Goal: Task Accomplishment & Management: Manage account settings

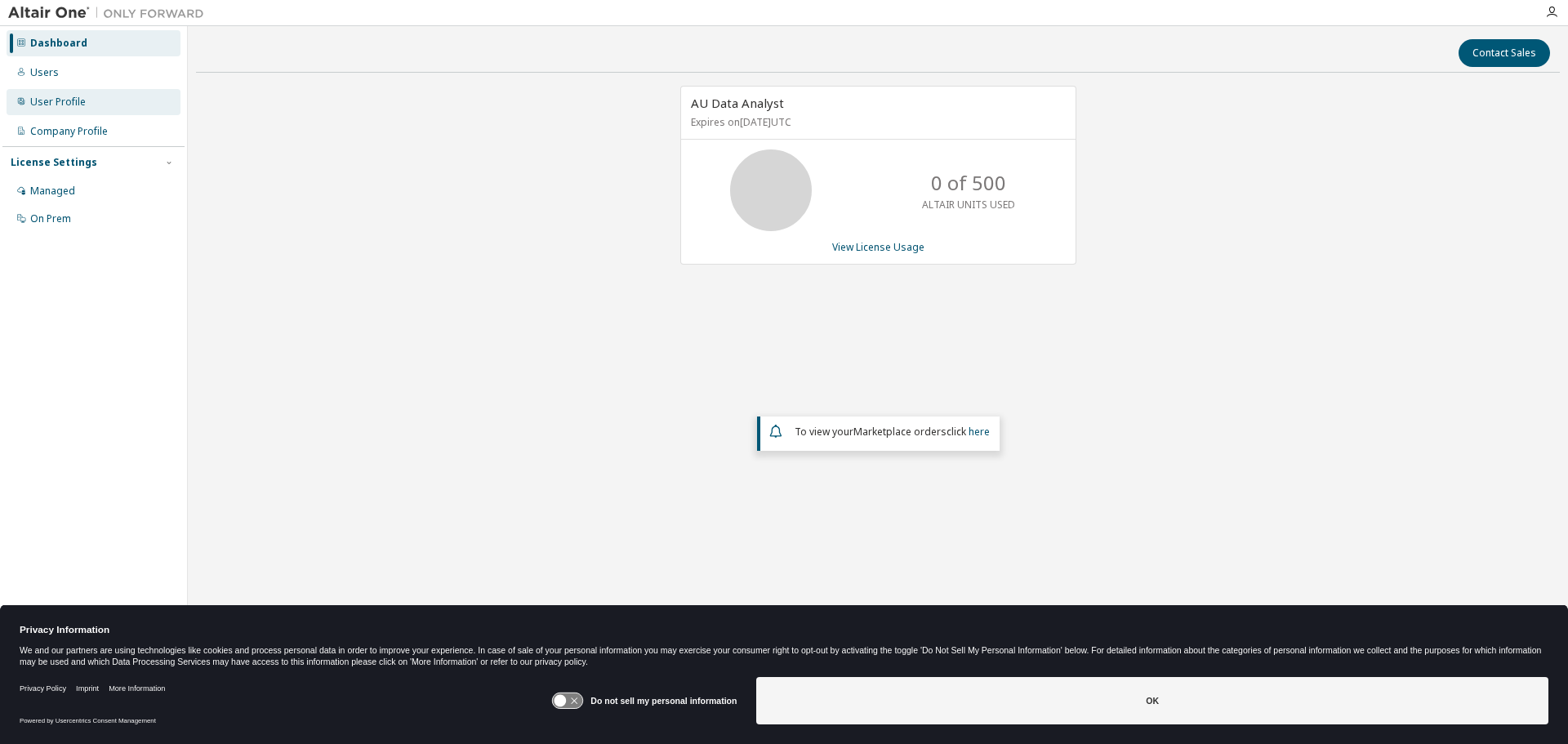
click at [58, 101] on div "User Profile" at bounding box center [58, 102] width 55 height 13
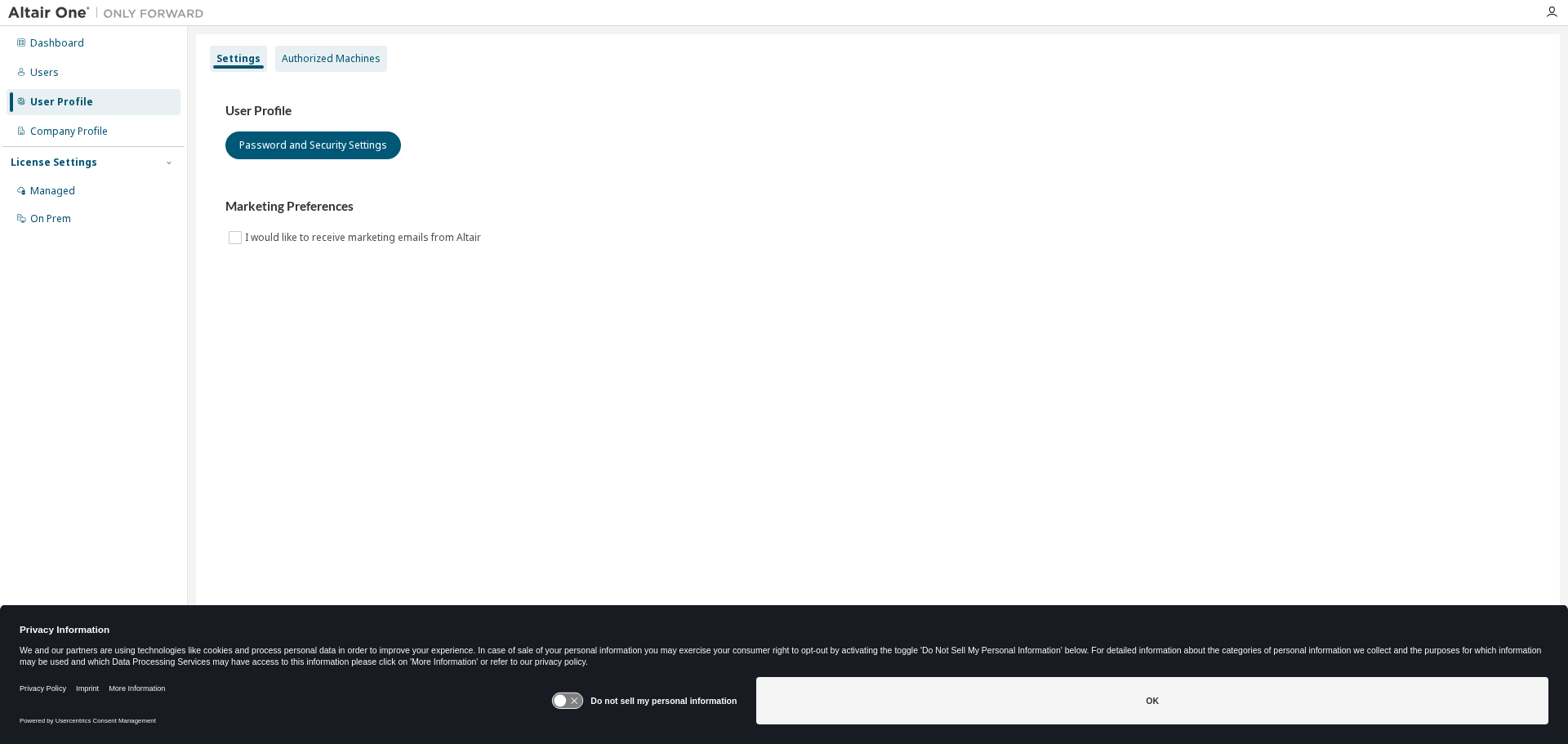
click at [312, 59] on div "Authorized Machines" at bounding box center [331, 58] width 99 height 13
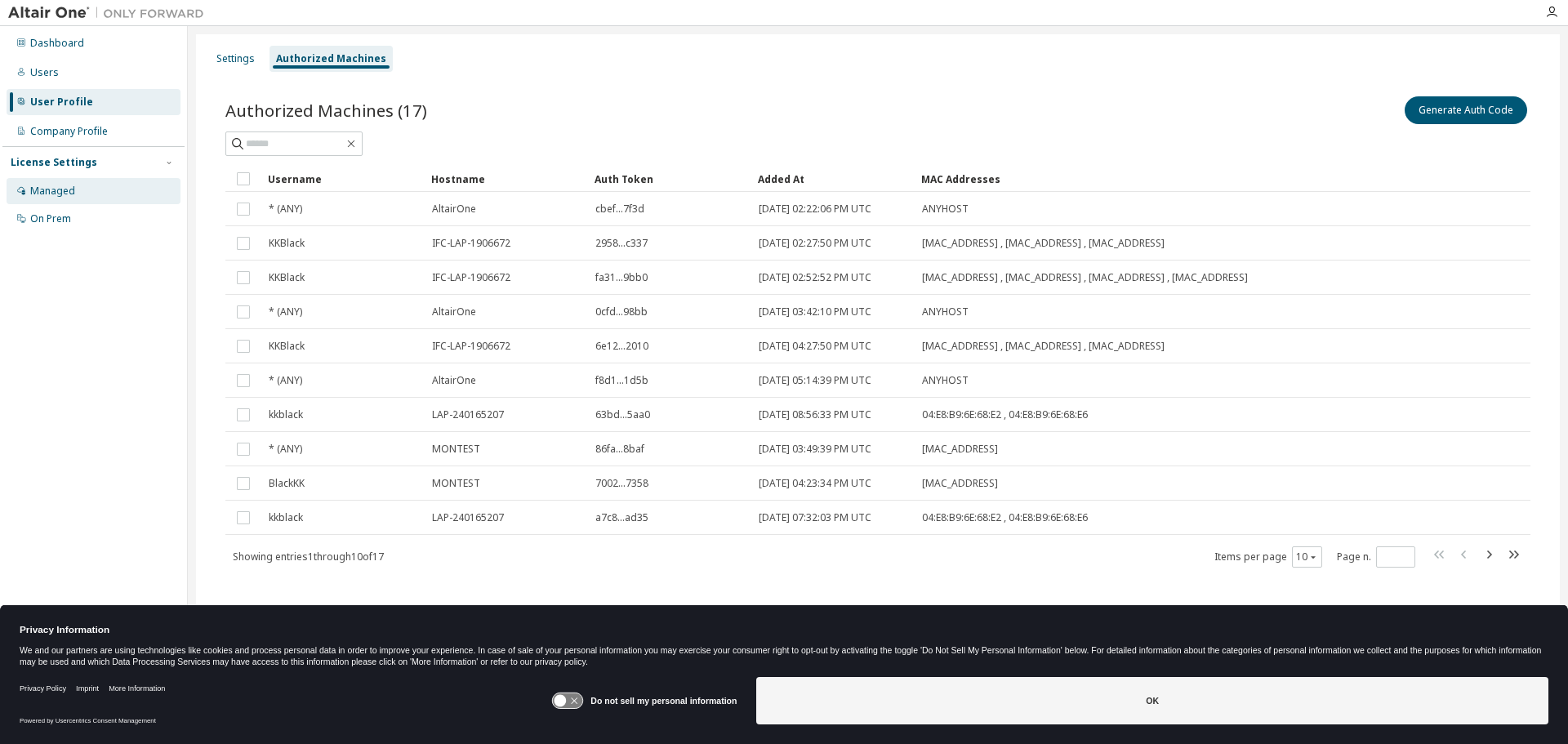
click at [56, 185] on div "Managed" at bounding box center [53, 191] width 45 height 13
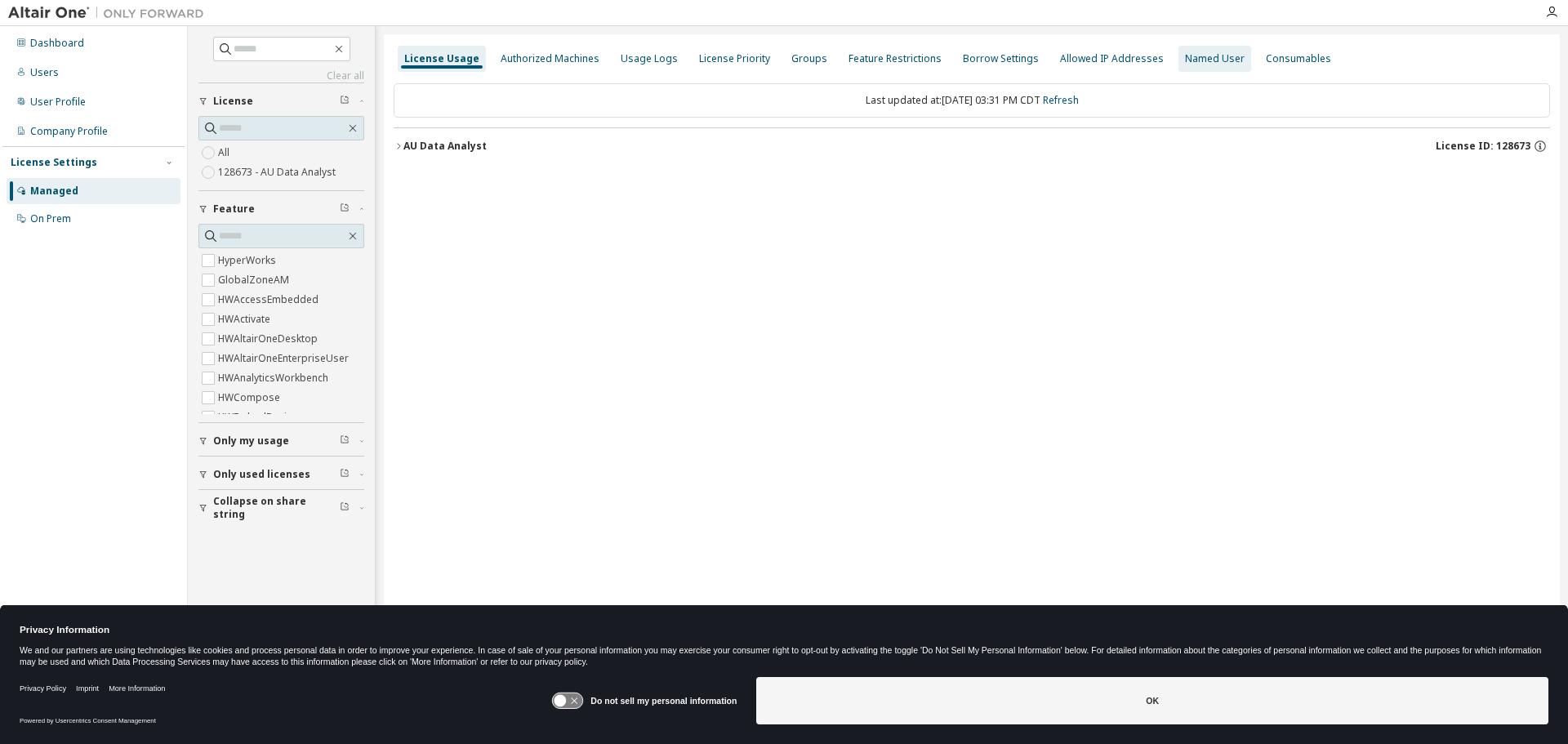
click at [1185, 53] on div "Named User" at bounding box center [1214, 58] width 60 height 13
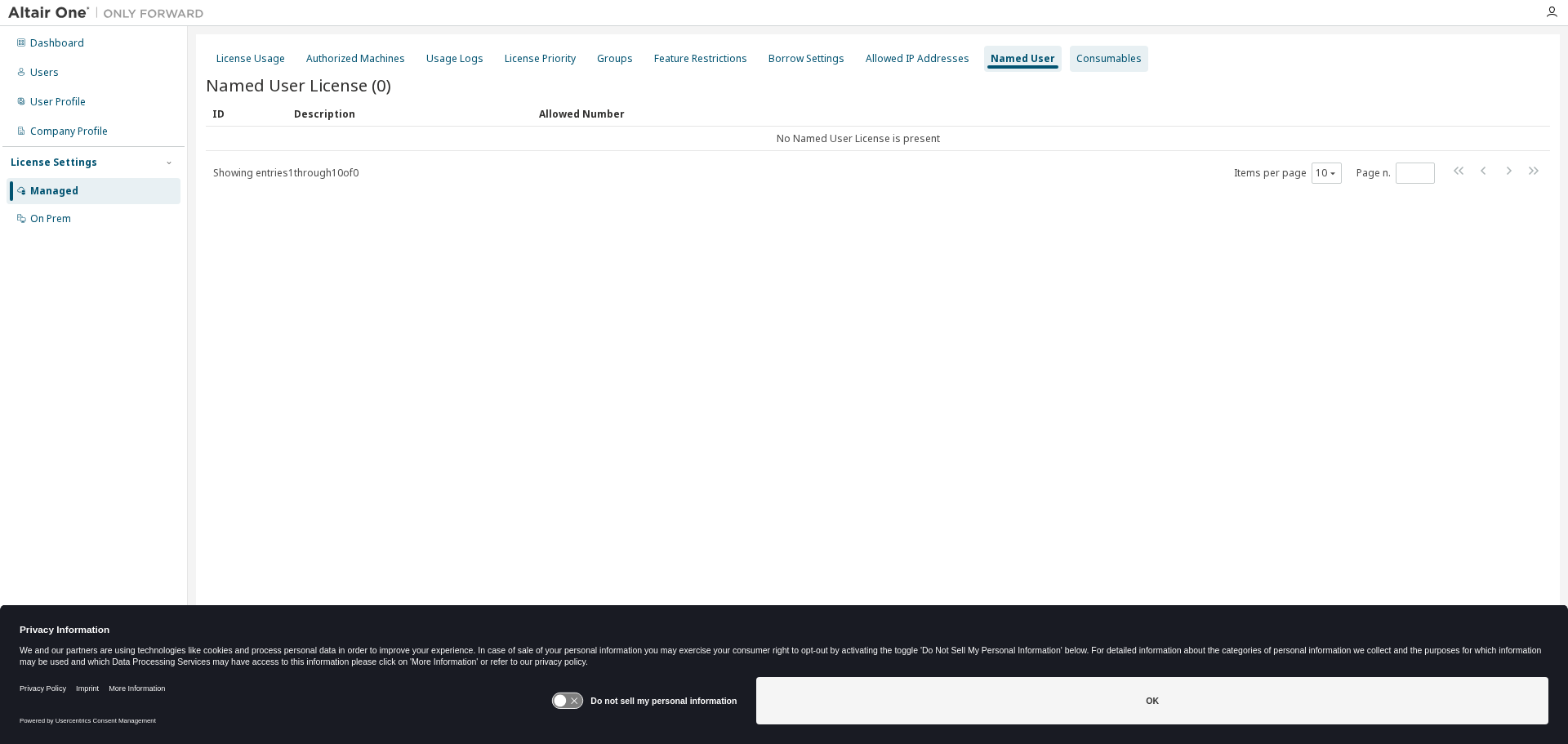
click at [1098, 57] on div "Consumables" at bounding box center [1109, 58] width 66 height 13
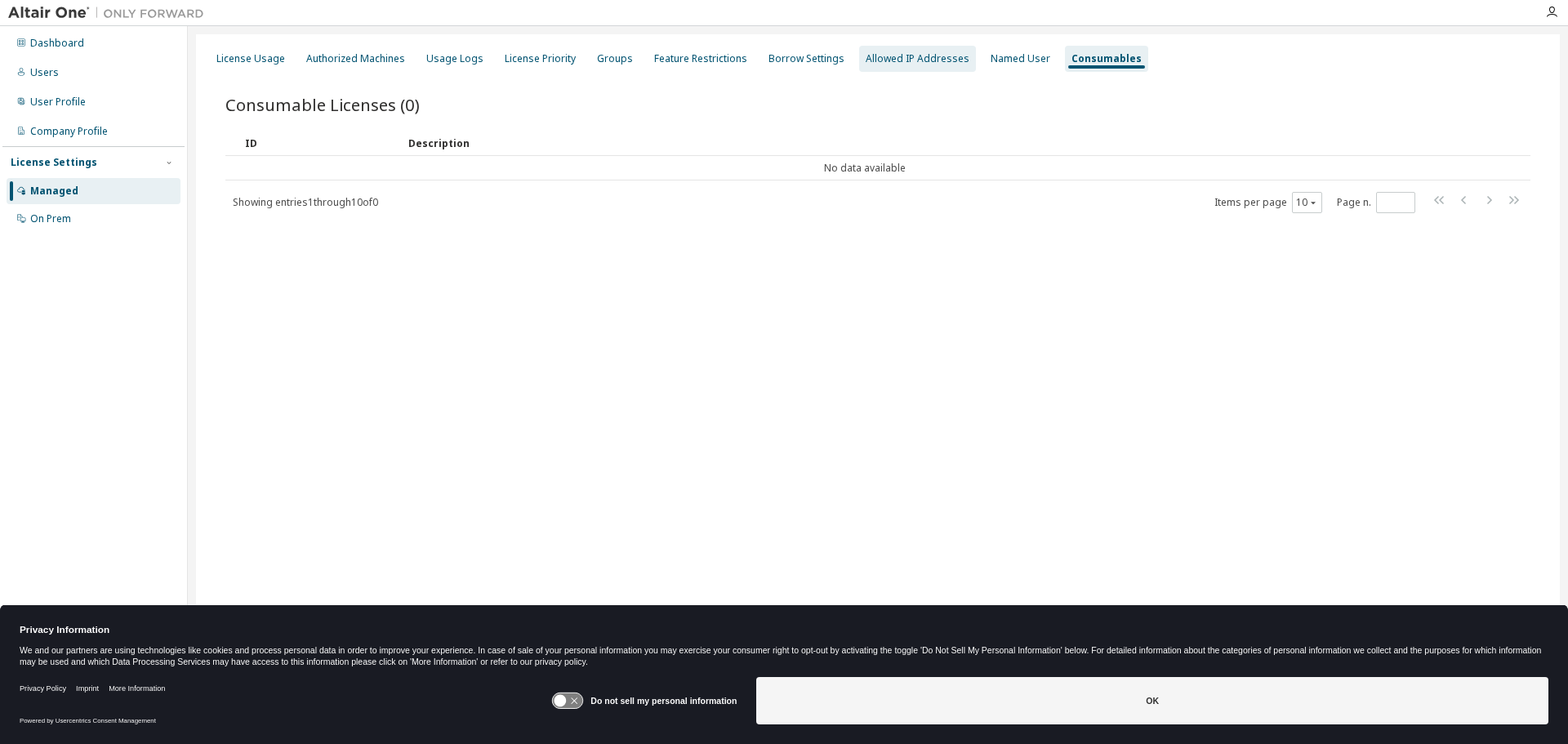
click at [893, 56] on div "Allowed IP Addresses" at bounding box center [917, 58] width 104 height 13
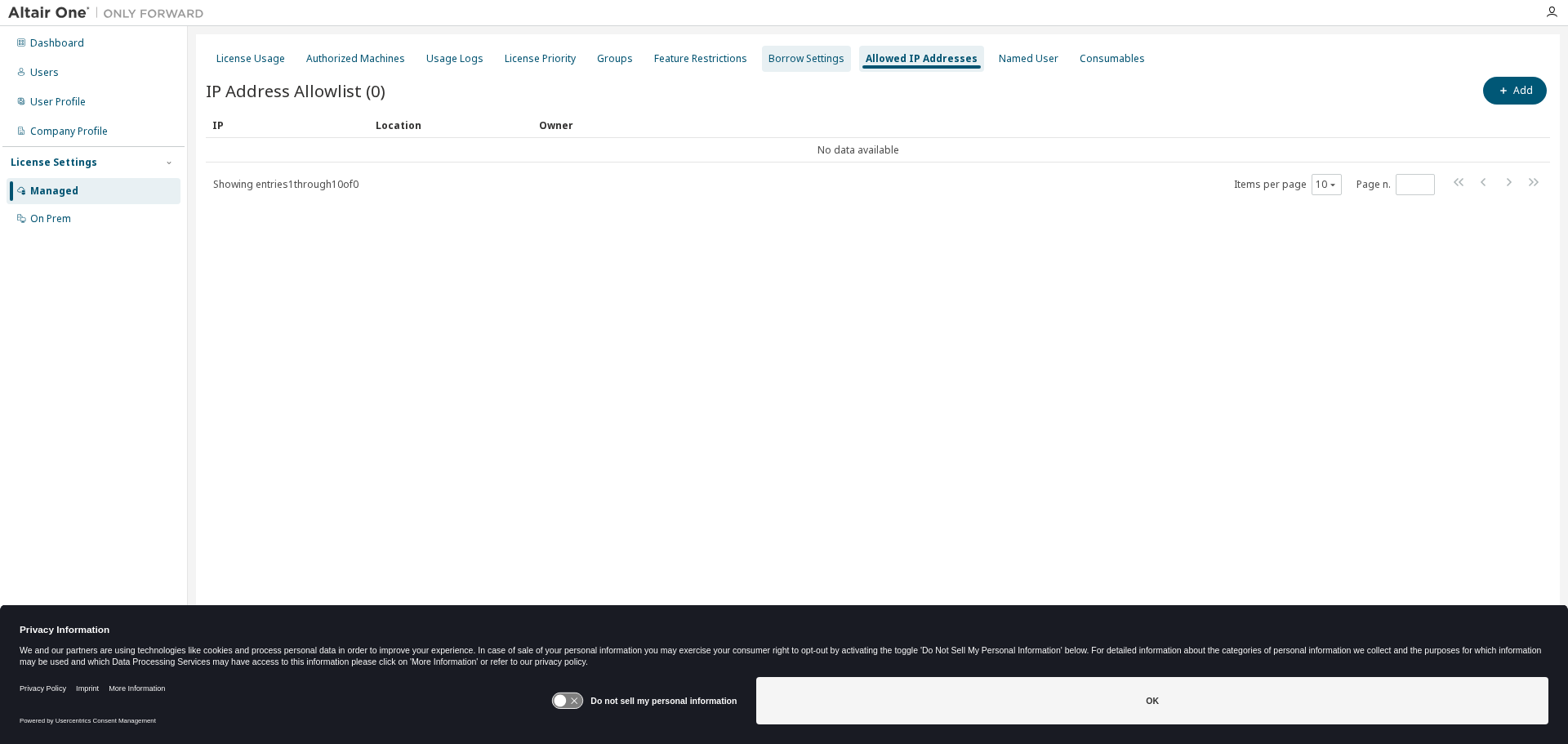
click at [801, 56] on div "Borrow Settings" at bounding box center [806, 58] width 76 height 13
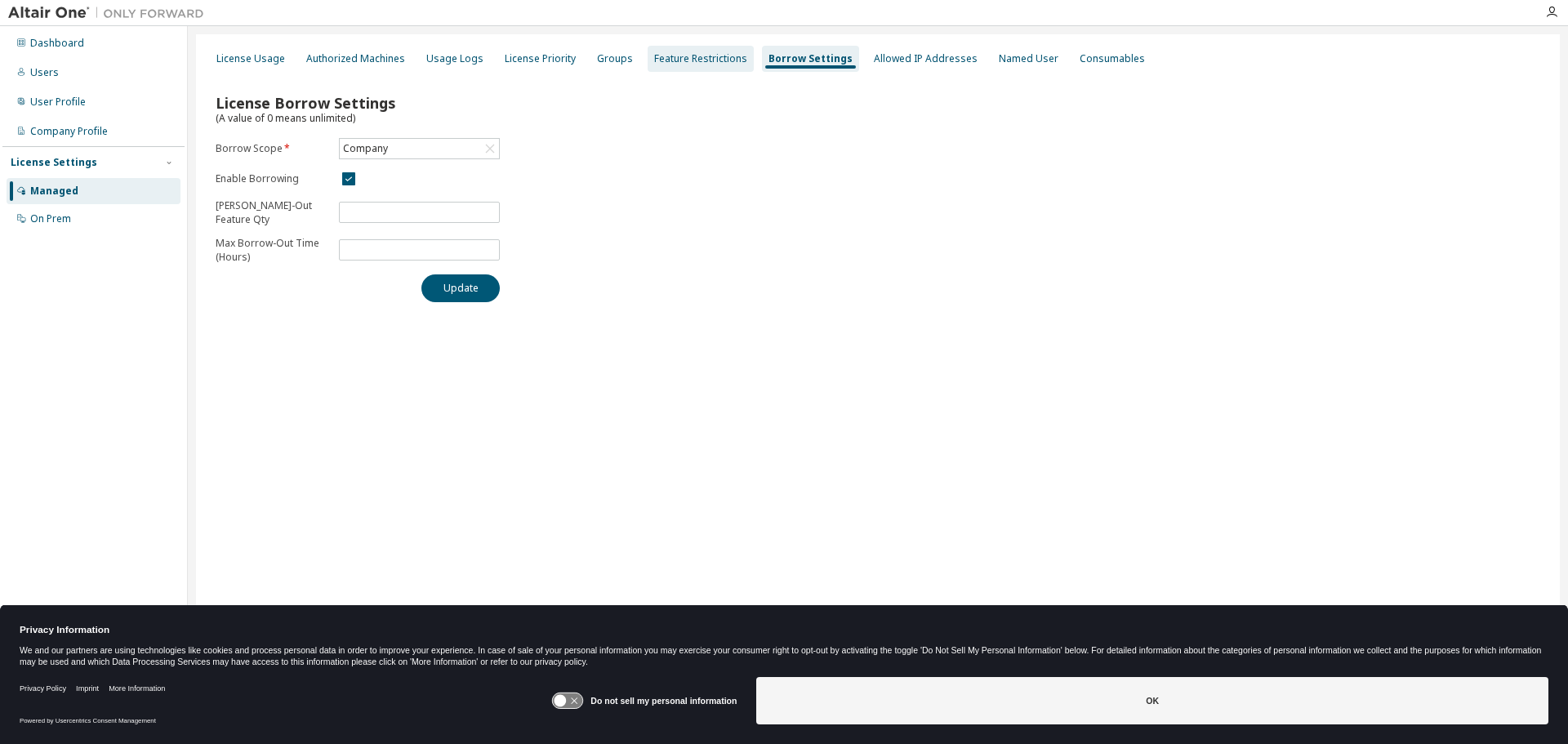
click at [684, 60] on div "Feature Restrictions" at bounding box center [701, 58] width 93 height 13
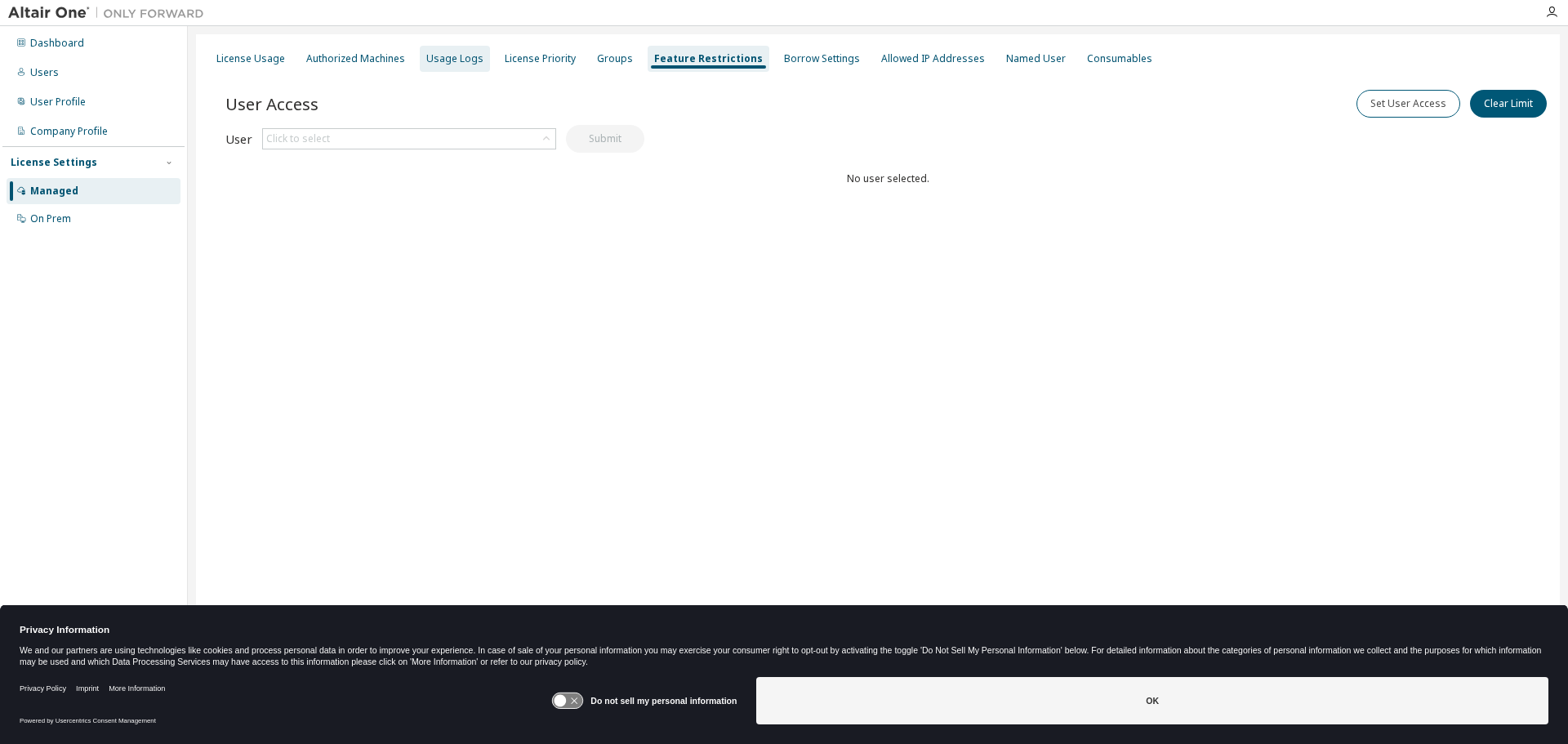
click at [449, 63] on div "Usage Logs" at bounding box center [455, 58] width 57 height 13
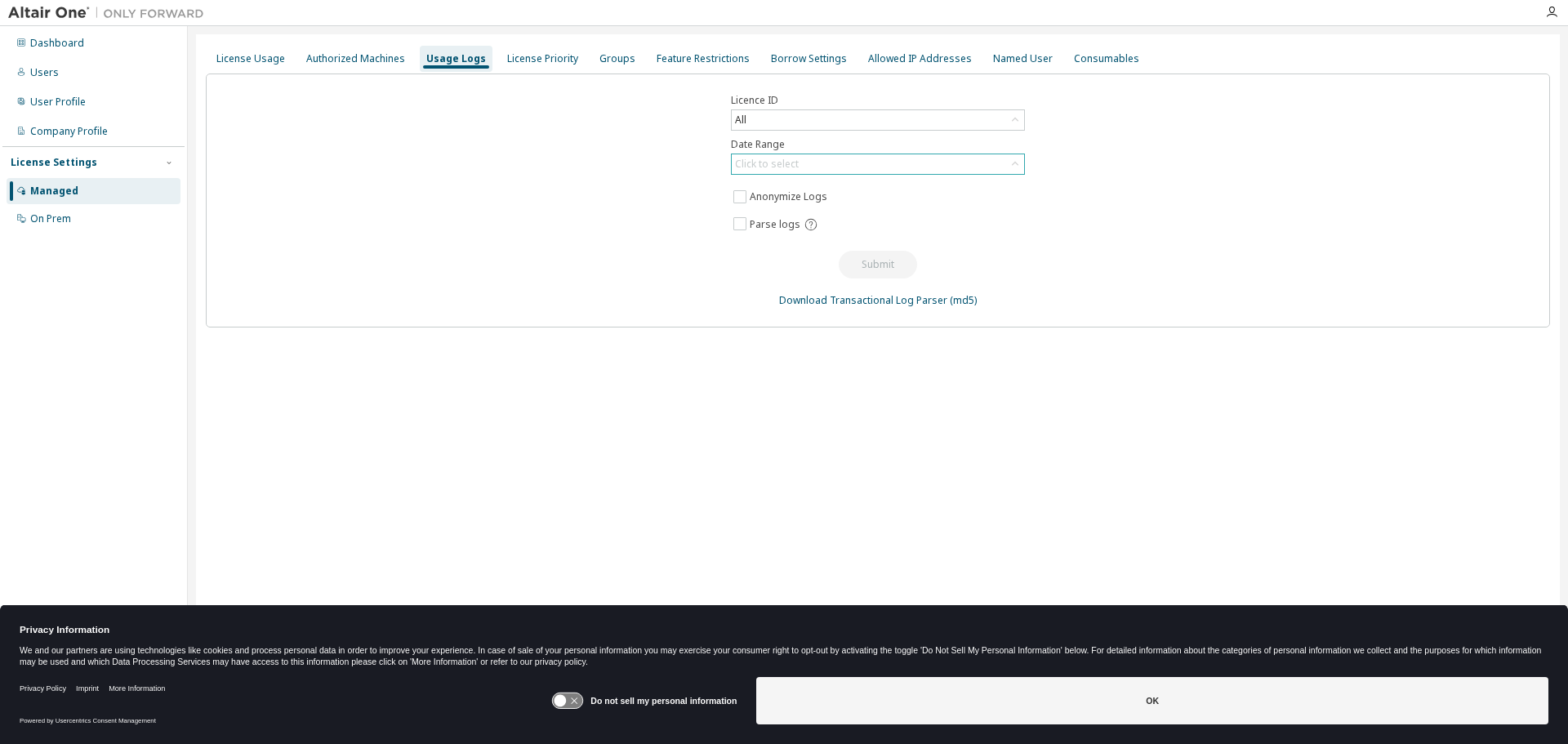
click at [1016, 162] on icon at bounding box center [1015, 163] width 16 height 16
click at [819, 252] on li "Custom Date Range" at bounding box center [876, 252] width 289 height 22
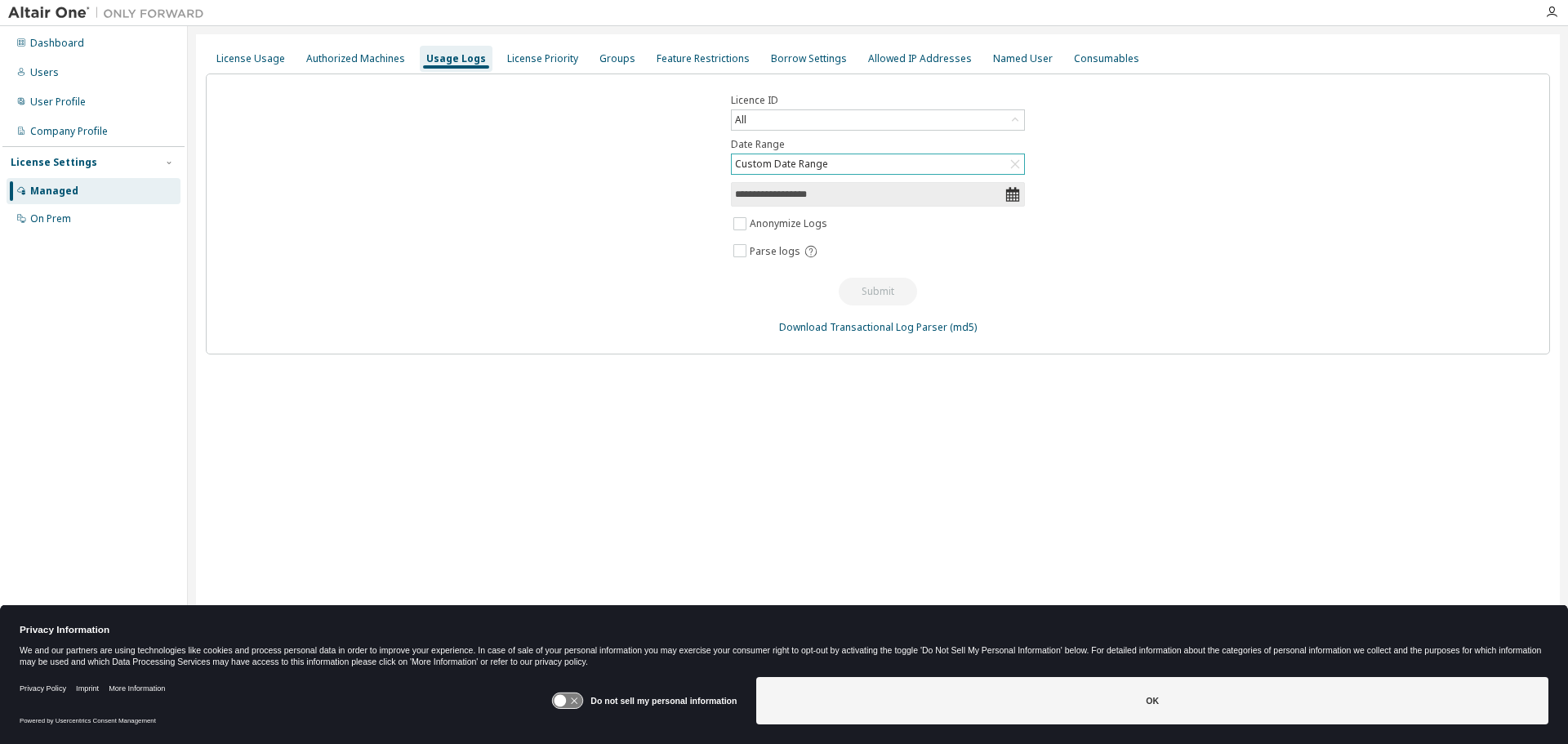
click at [1011, 197] on icon at bounding box center [1012, 194] width 16 height 16
click at [845, 197] on input "**********" at bounding box center [870, 194] width 270 height 16
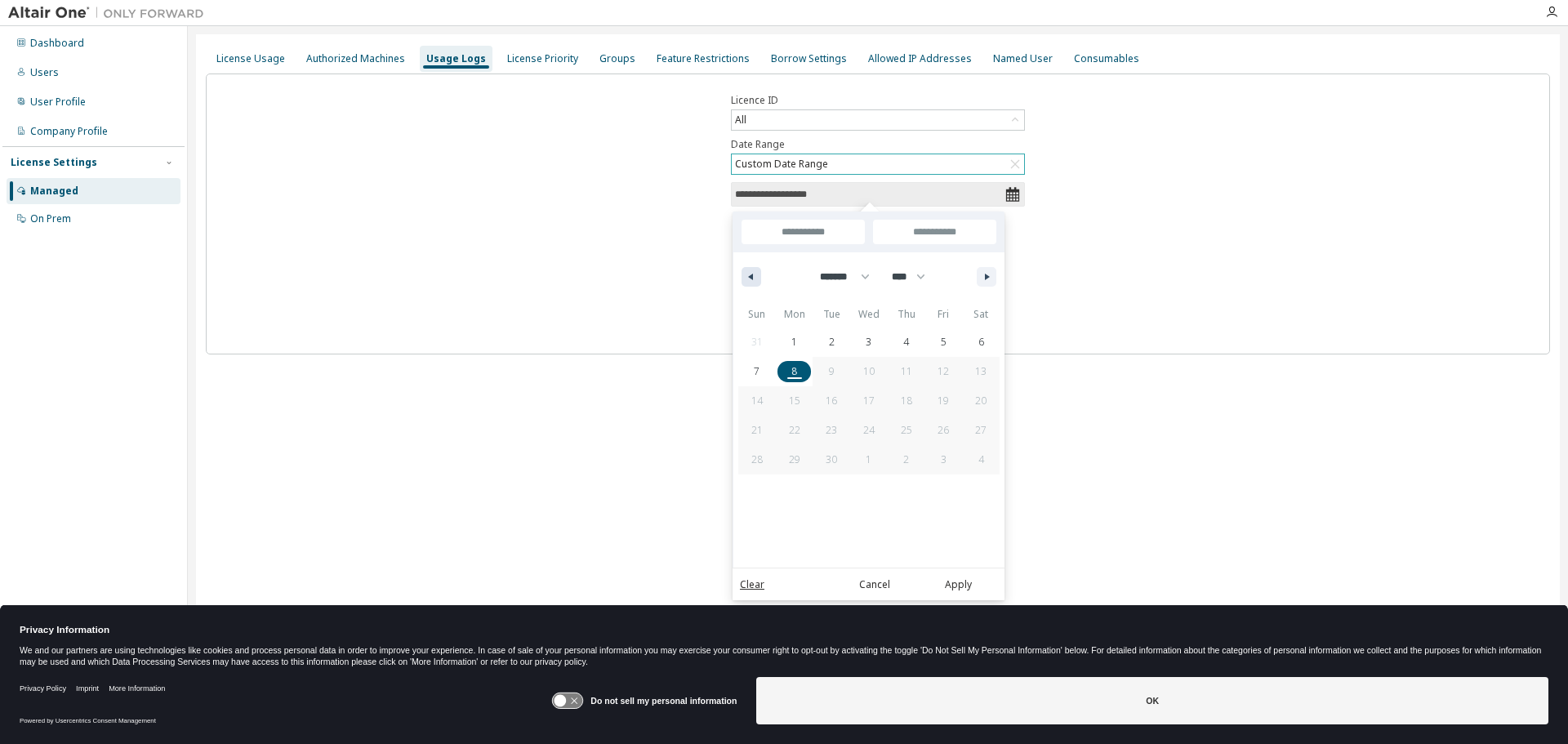
click at [746, 272] on button "button" at bounding box center [751, 277] width 20 height 20
select select "*"
click at [941, 337] on span "1" at bounding box center [943, 342] width 6 height 29
type input "*"
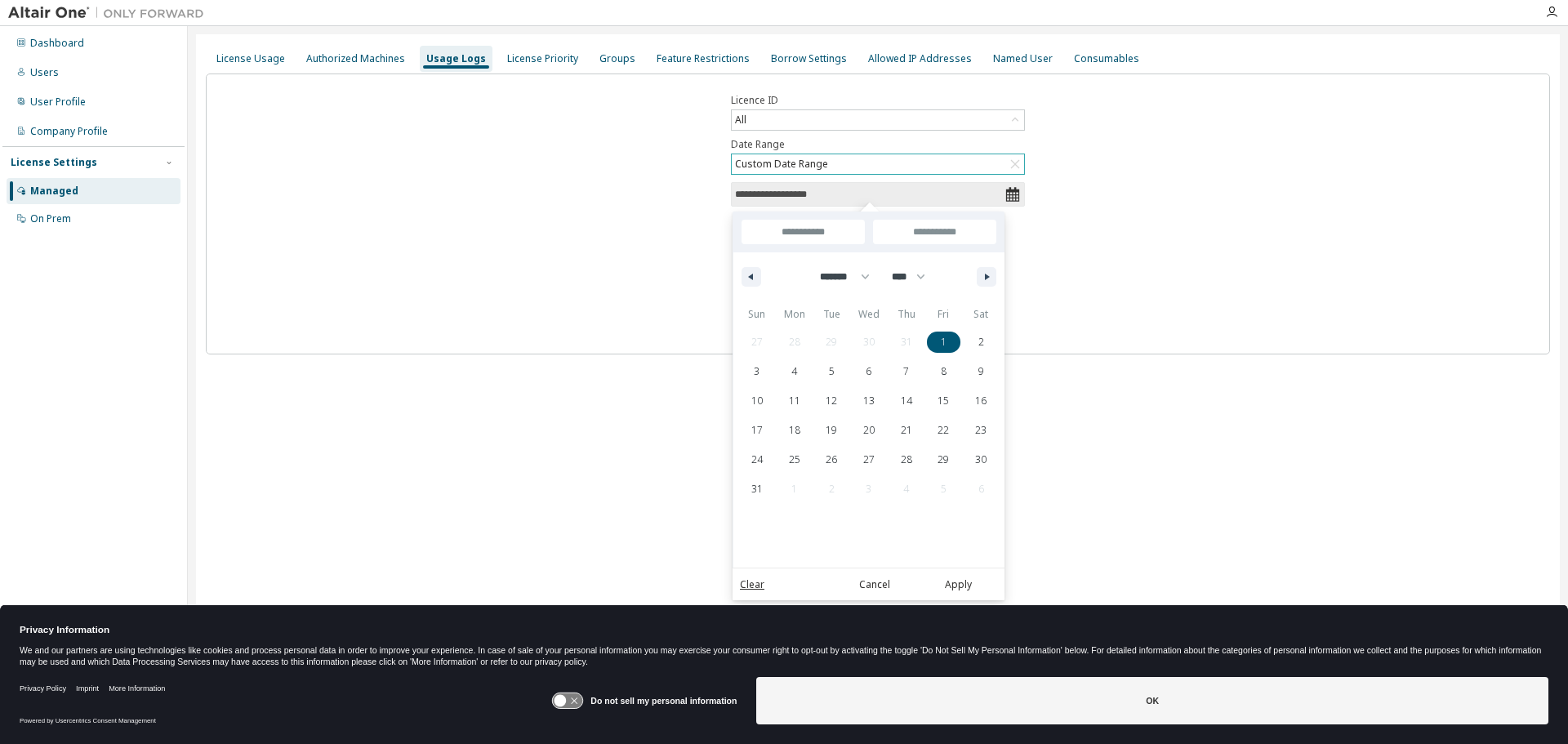
type input "**********"
click at [984, 231] on input "**********" at bounding box center [934, 232] width 124 height 24
click at [984, 276] on button "button" at bounding box center [986, 277] width 20 height 20
select select "*"
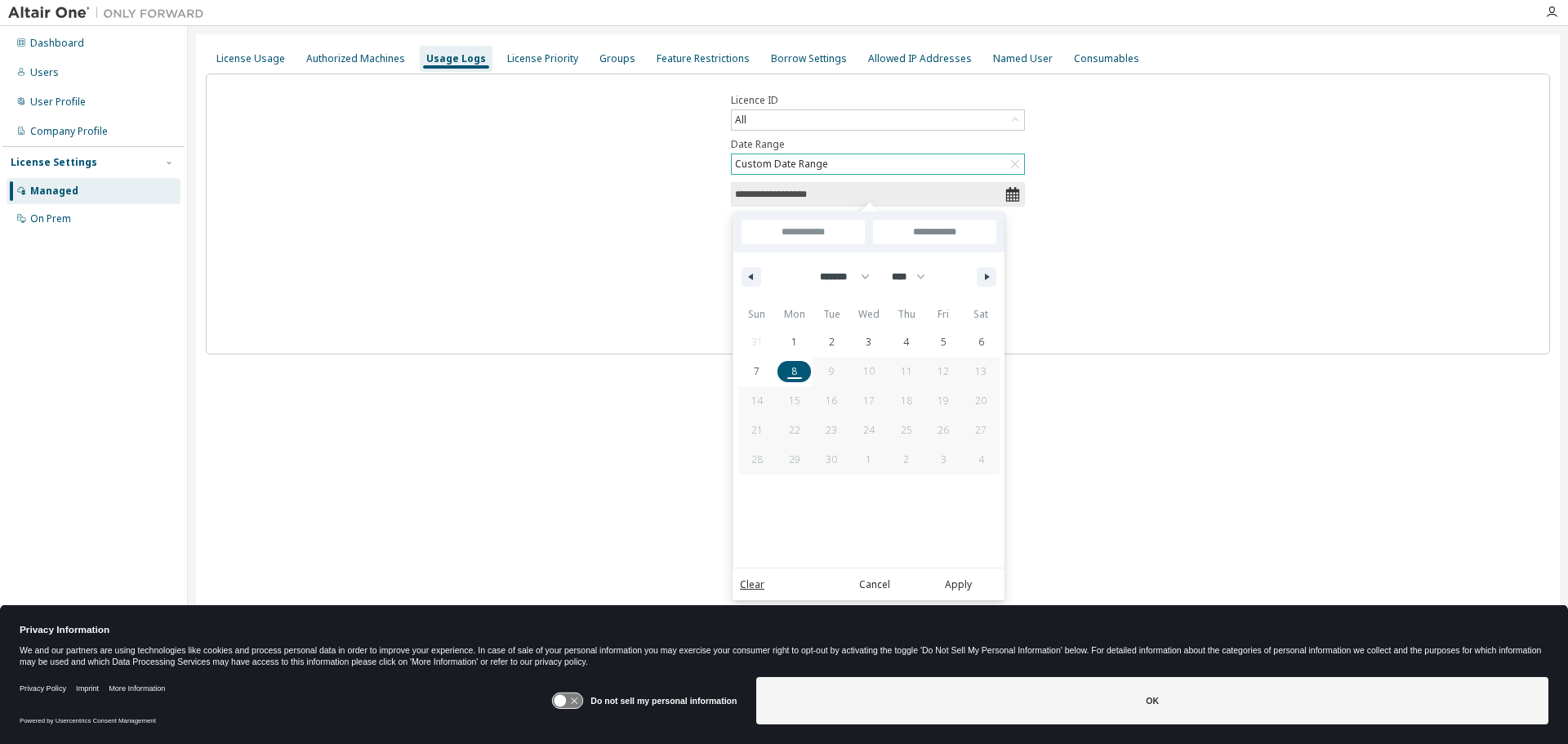
click at [792, 370] on span "8" at bounding box center [794, 372] width 6 height 29
type input "**"
type input "**********"
select select "*"
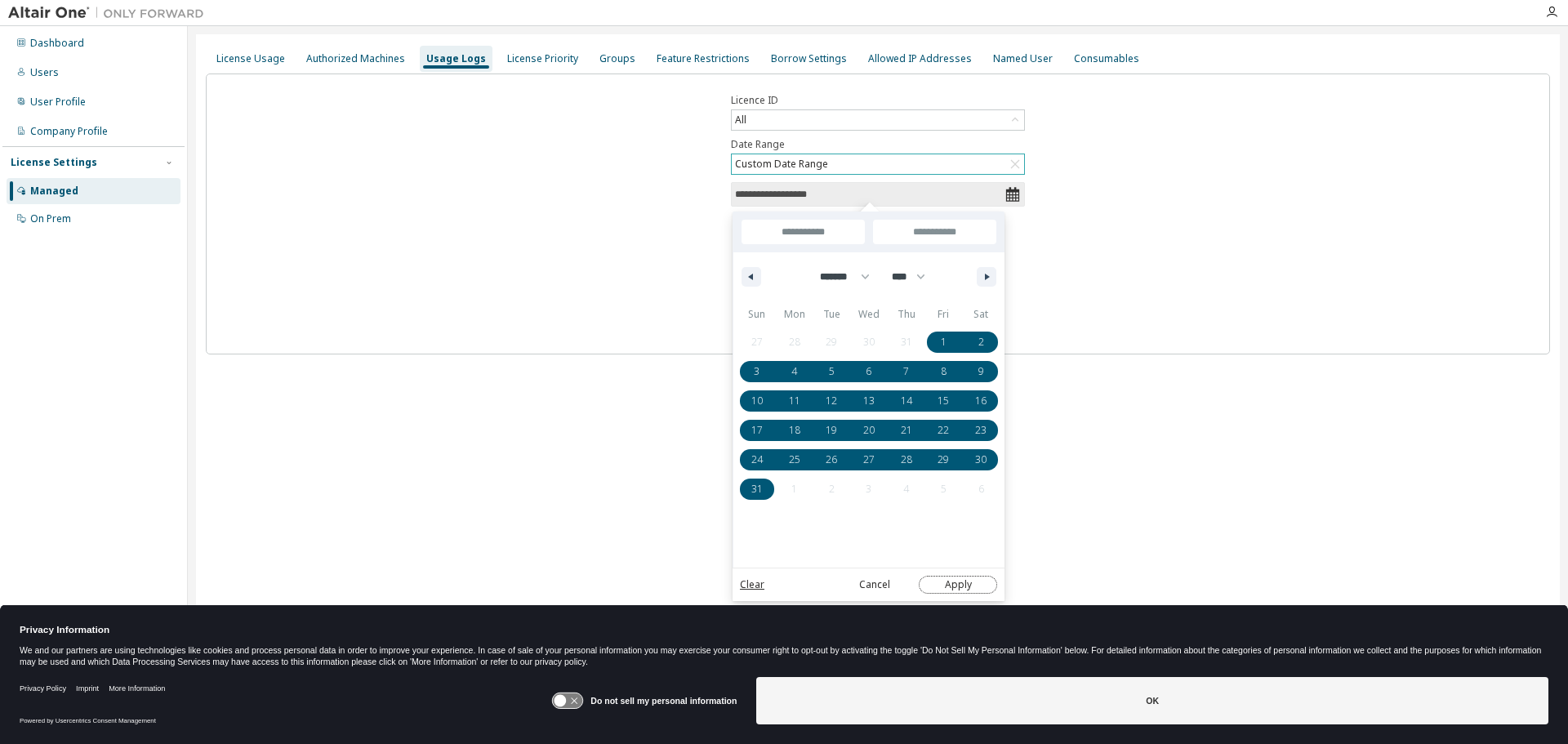
click at [955, 582] on button "Apply" at bounding box center [958, 584] width 79 height 18
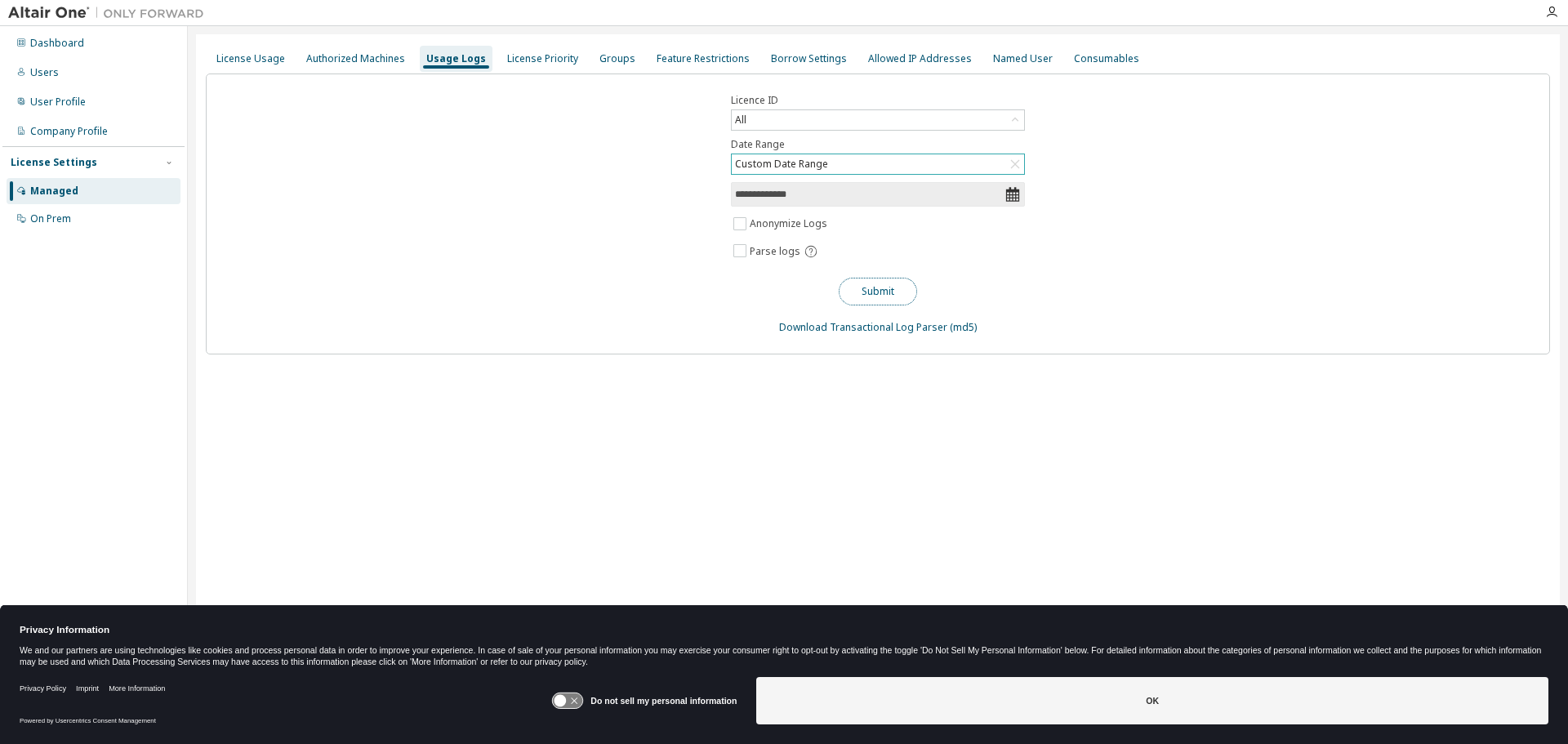
click at [868, 287] on button "Submit" at bounding box center [877, 291] width 79 height 28
click at [263, 56] on div "License Usage" at bounding box center [250, 58] width 68 height 13
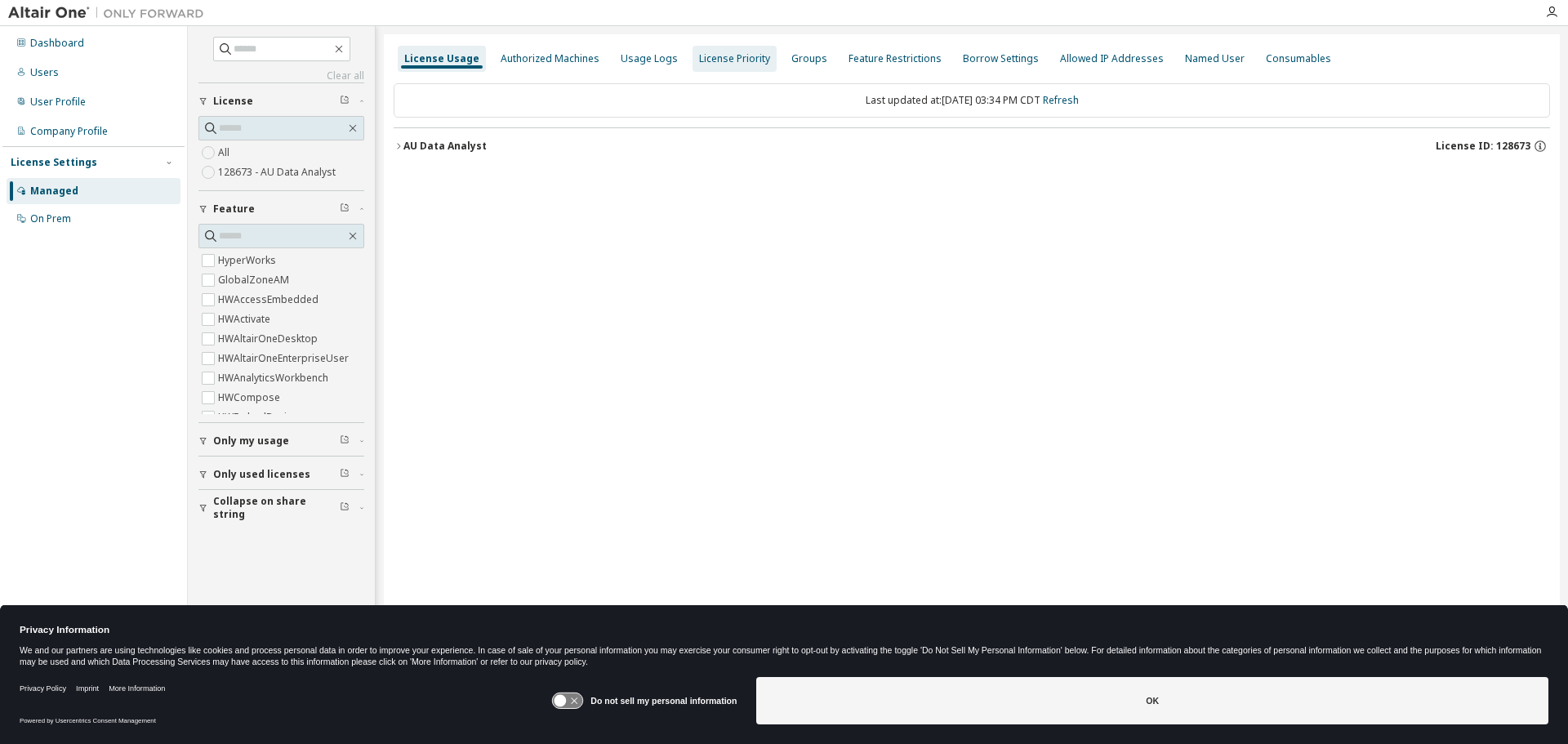
click at [515, 65] on div "Authorized Machines" at bounding box center [550, 58] width 99 height 13
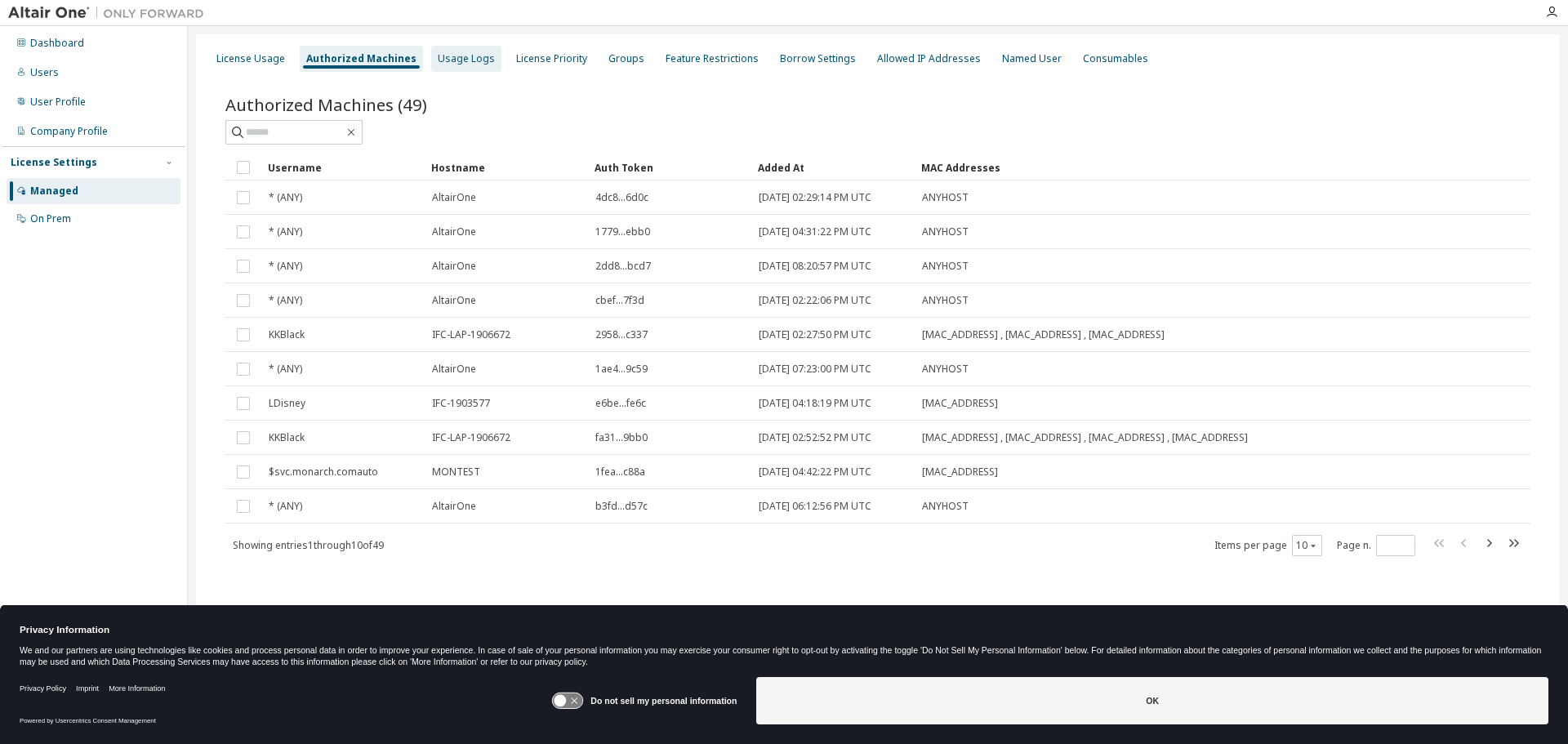
click at [456, 60] on div "Usage Logs" at bounding box center [466, 58] width 57 height 13
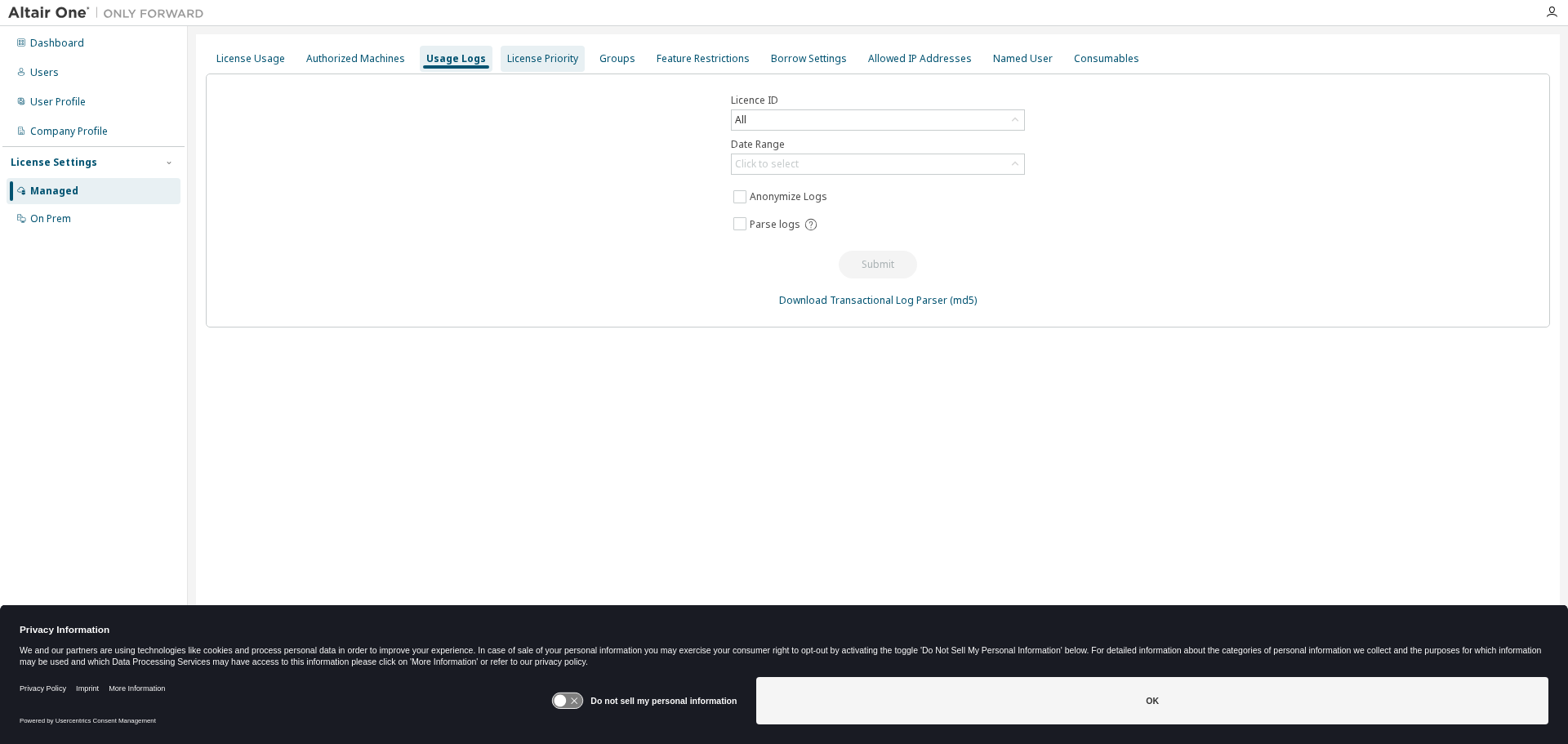
click at [563, 61] on div "License Priority" at bounding box center [543, 58] width 71 height 13
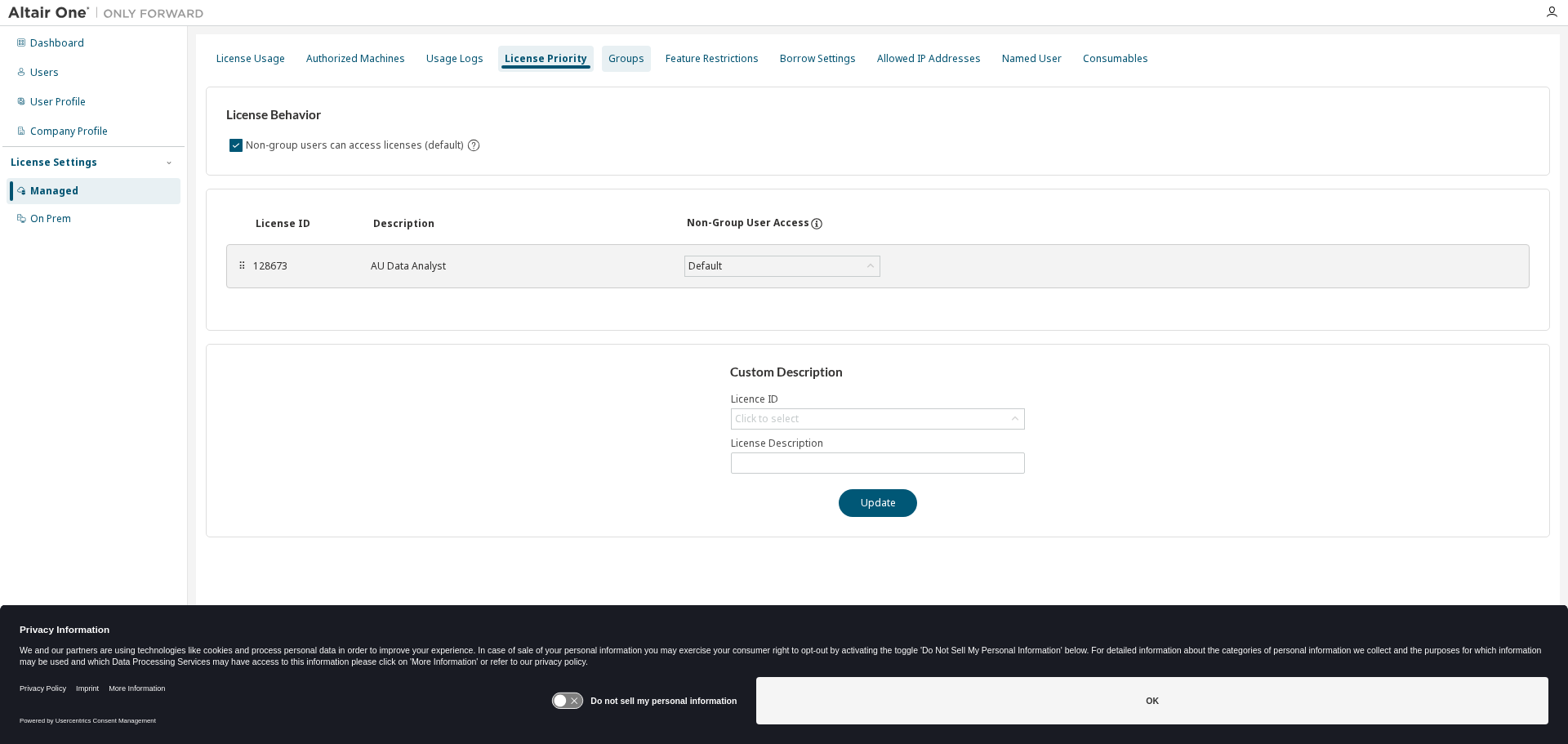
click at [609, 58] on div "Groups" at bounding box center [627, 58] width 36 height 13
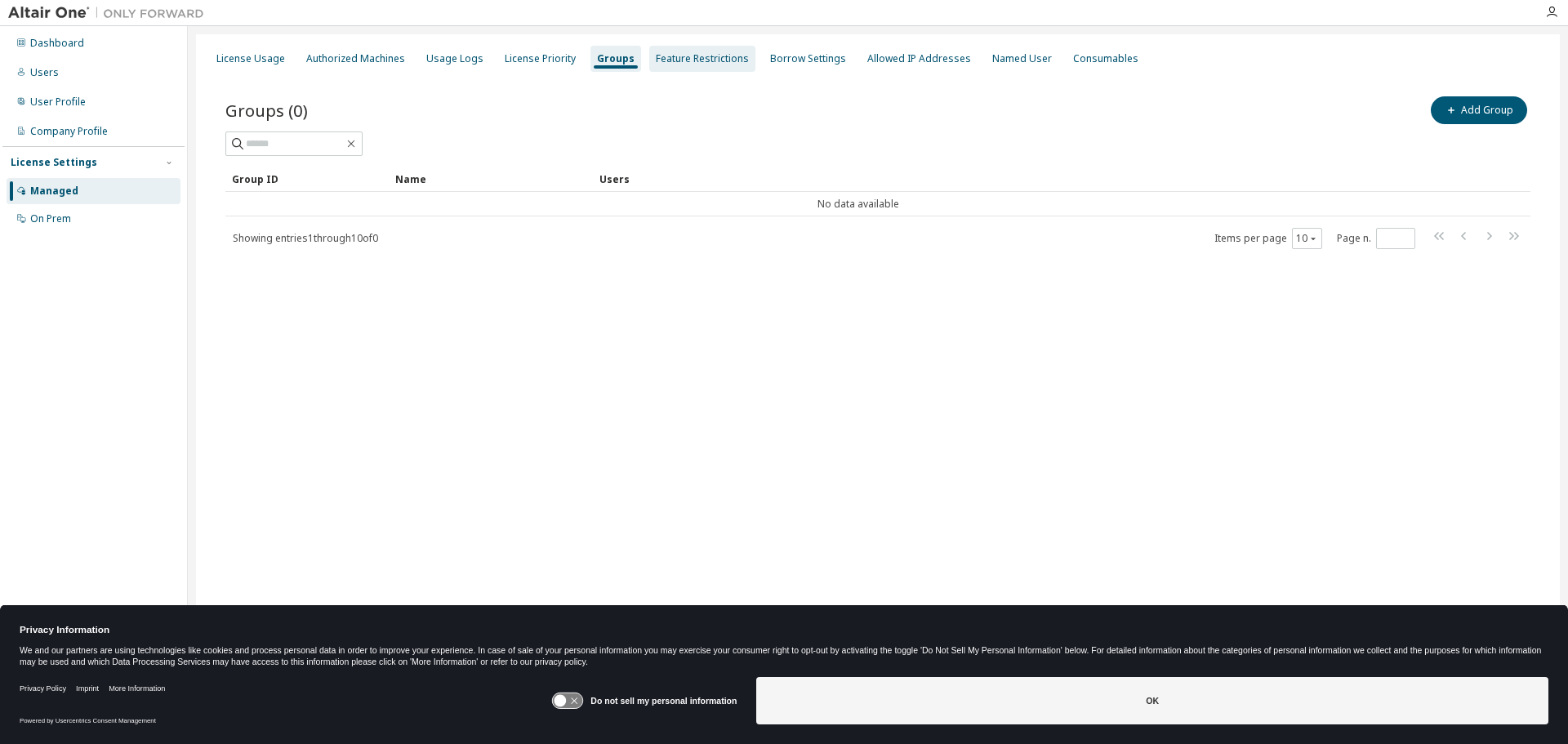
click at [681, 56] on div "Feature Restrictions" at bounding box center [703, 58] width 93 height 13
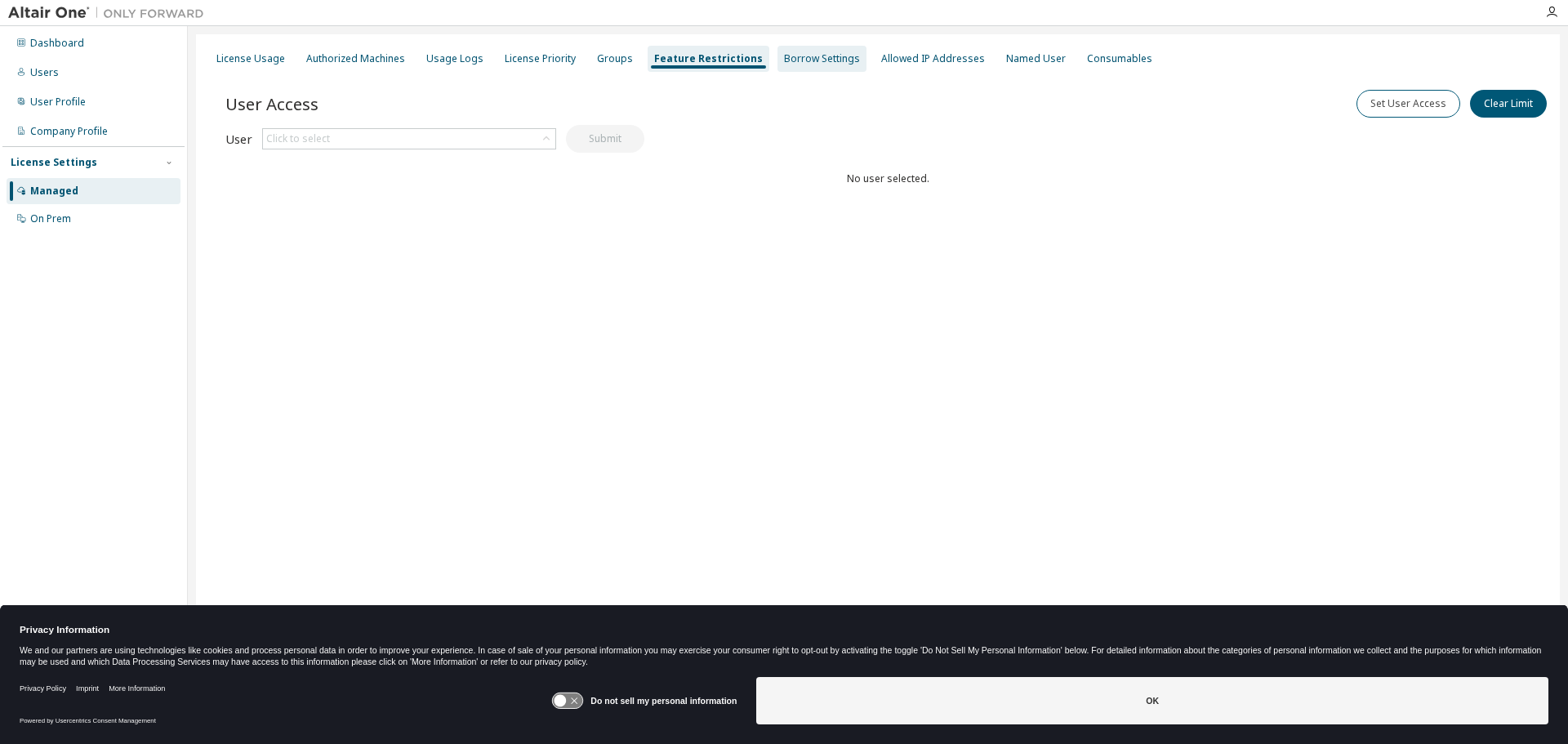
click at [797, 59] on div "Borrow Settings" at bounding box center [822, 58] width 76 height 13
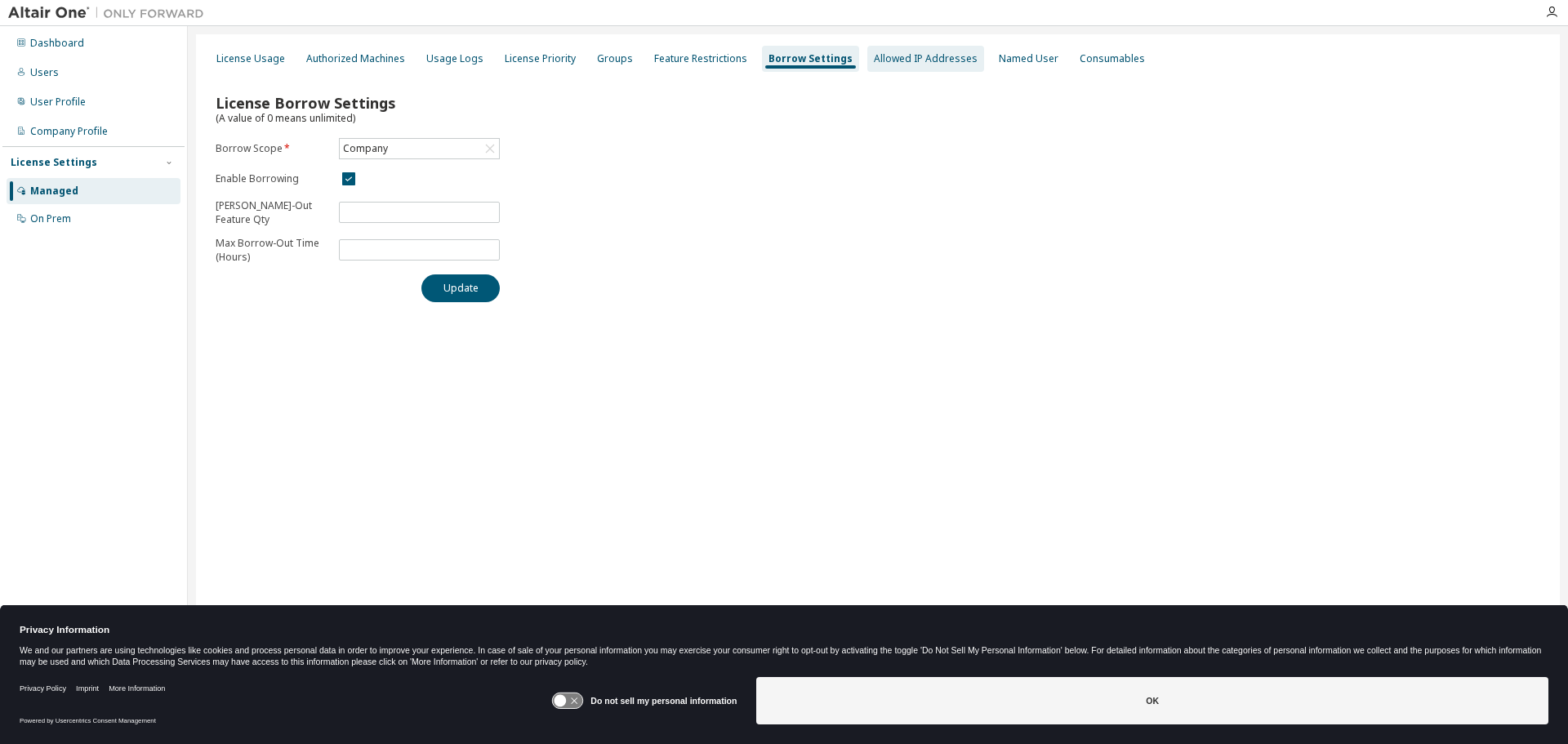
click at [876, 60] on div "Allowed IP Addresses" at bounding box center [926, 58] width 104 height 13
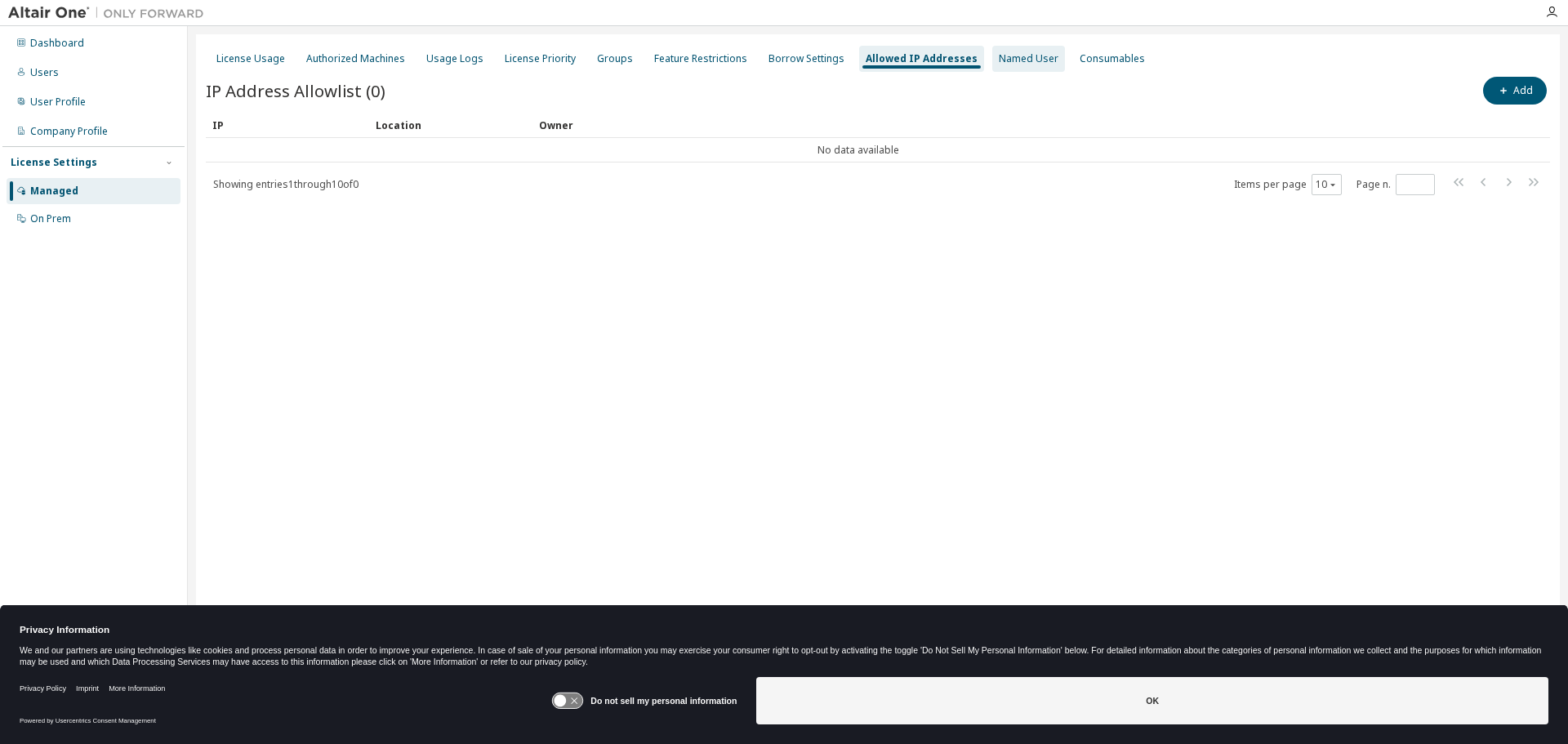
click at [998, 60] on div "Named User" at bounding box center [1028, 58] width 60 height 13
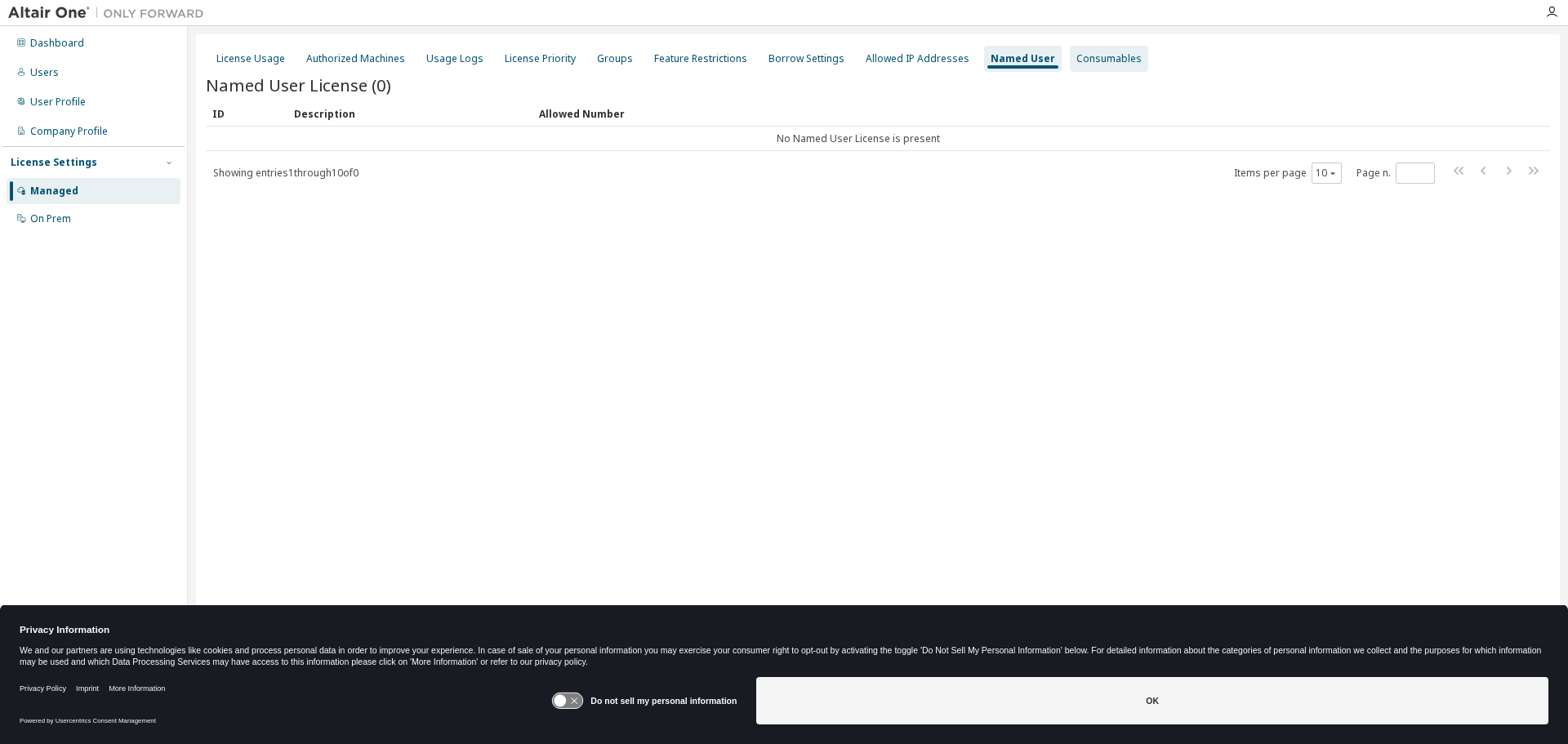
click at [1076, 60] on div "Consumables" at bounding box center [1109, 58] width 66 height 13
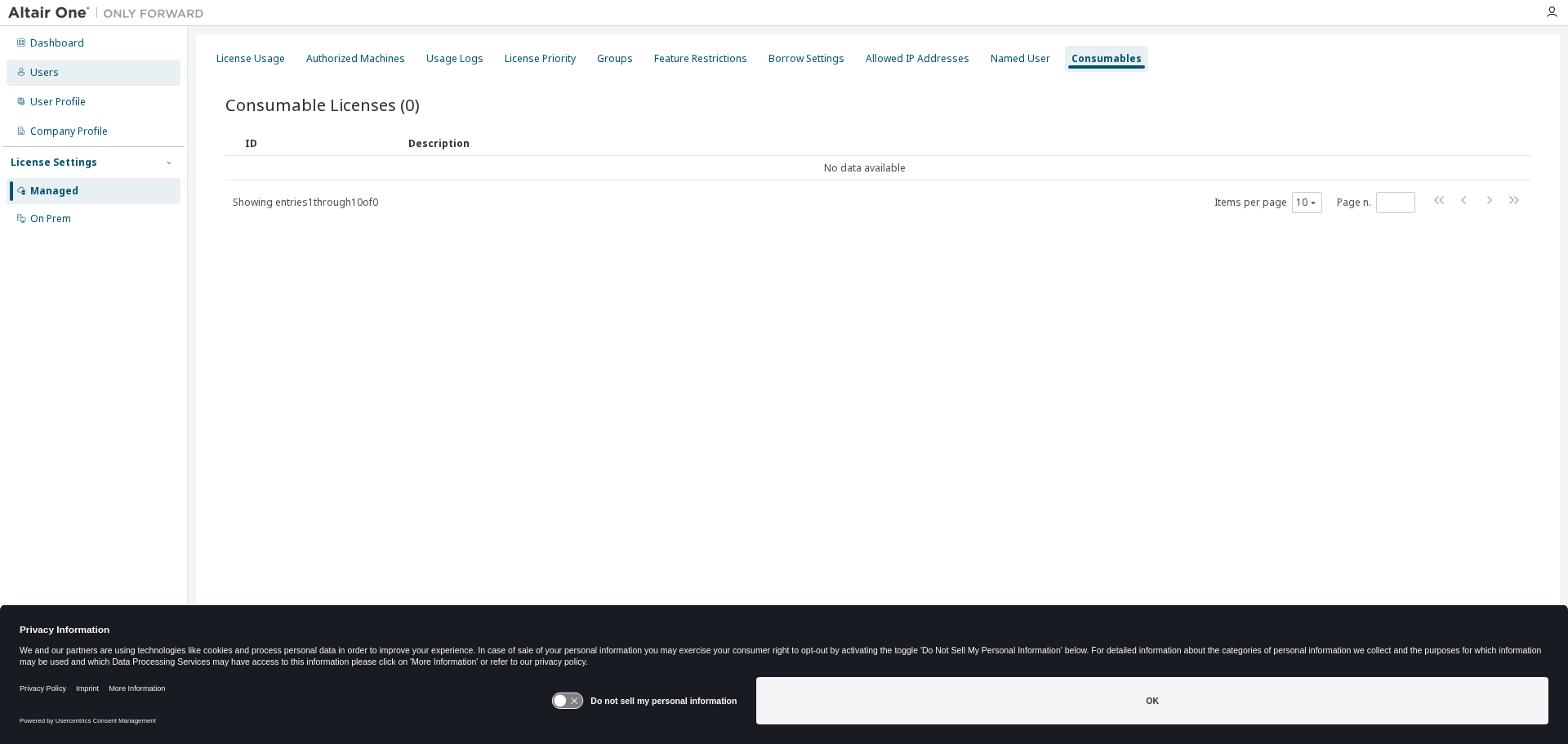
click at [59, 77] on div "Users" at bounding box center [93, 73] width 174 height 26
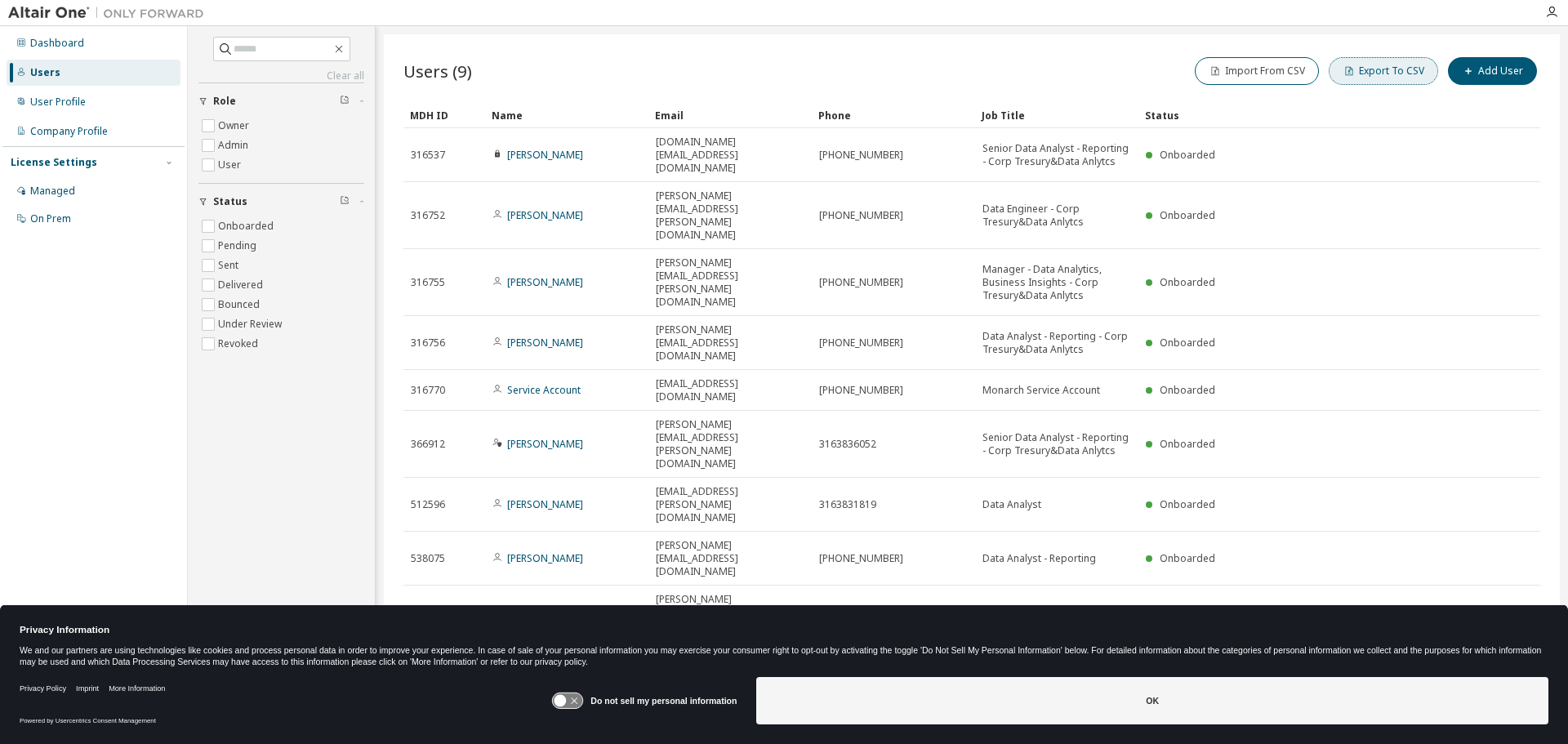
click at [1402, 69] on button "Export To CSV" at bounding box center [1383, 71] width 110 height 28
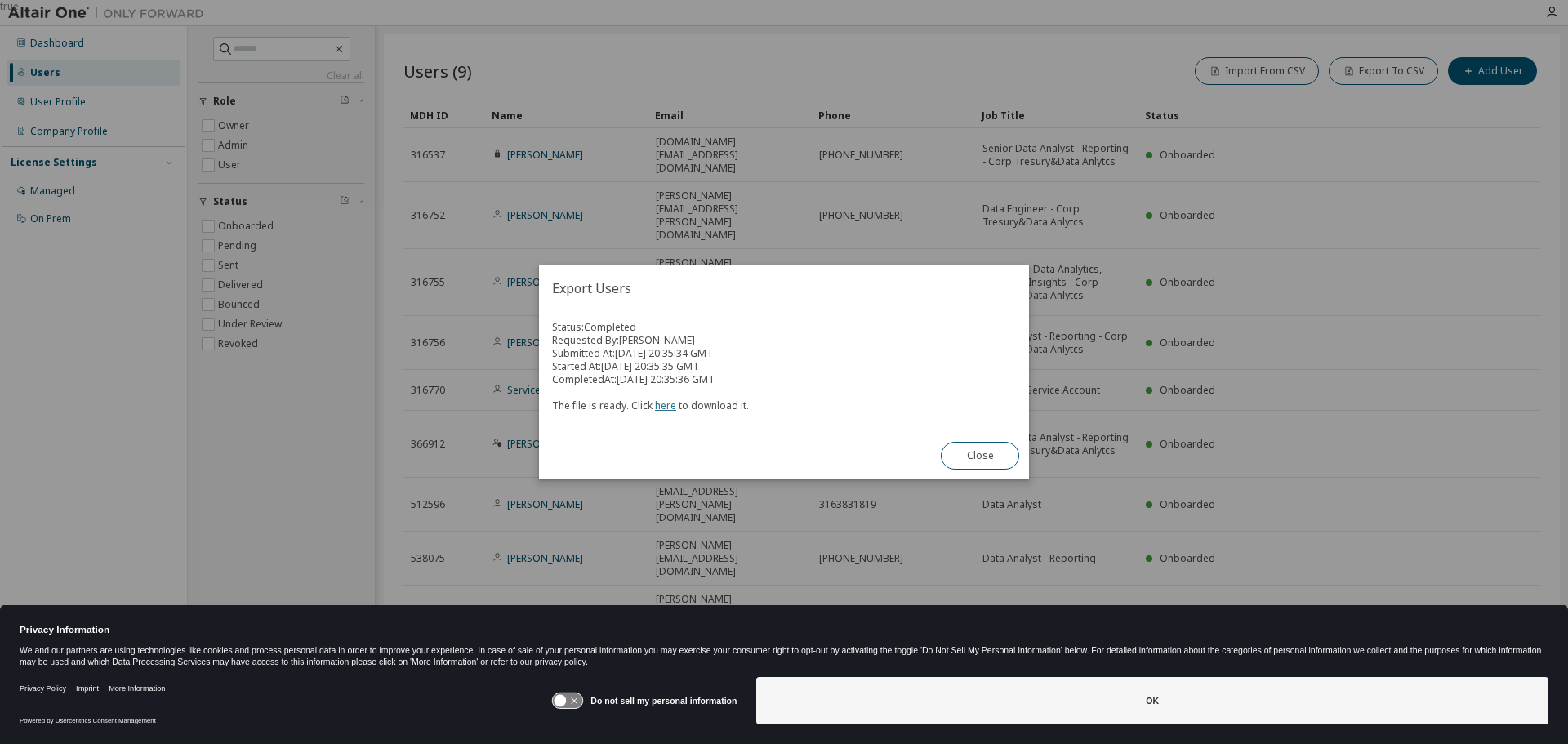
click at [659, 405] on link "here" at bounding box center [666, 405] width 22 height 14
click at [990, 451] on button "Close" at bounding box center [979, 455] width 79 height 28
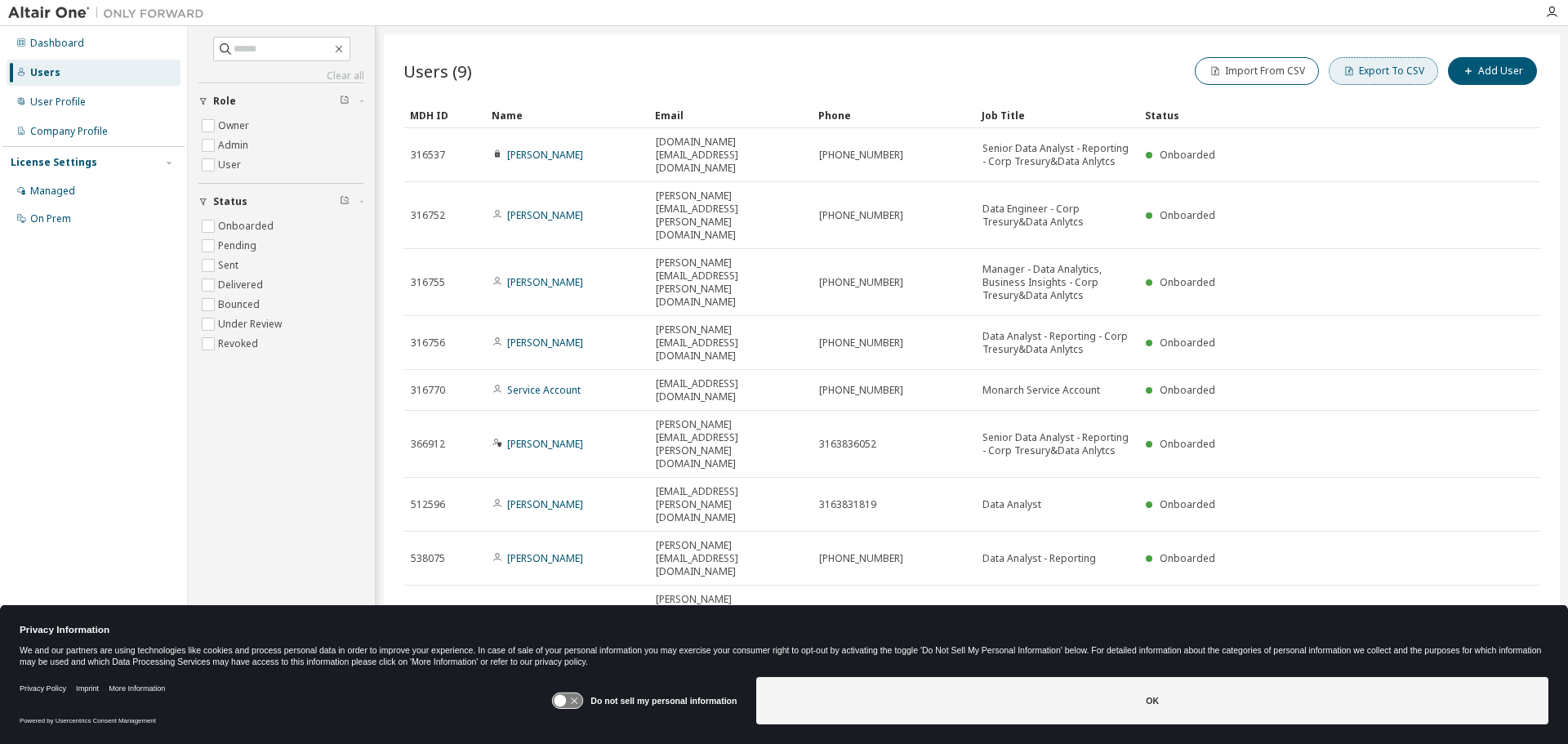
click at [1418, 70] on button "Export To CSV" at bounding box center [1383, 71] width 110 height 28
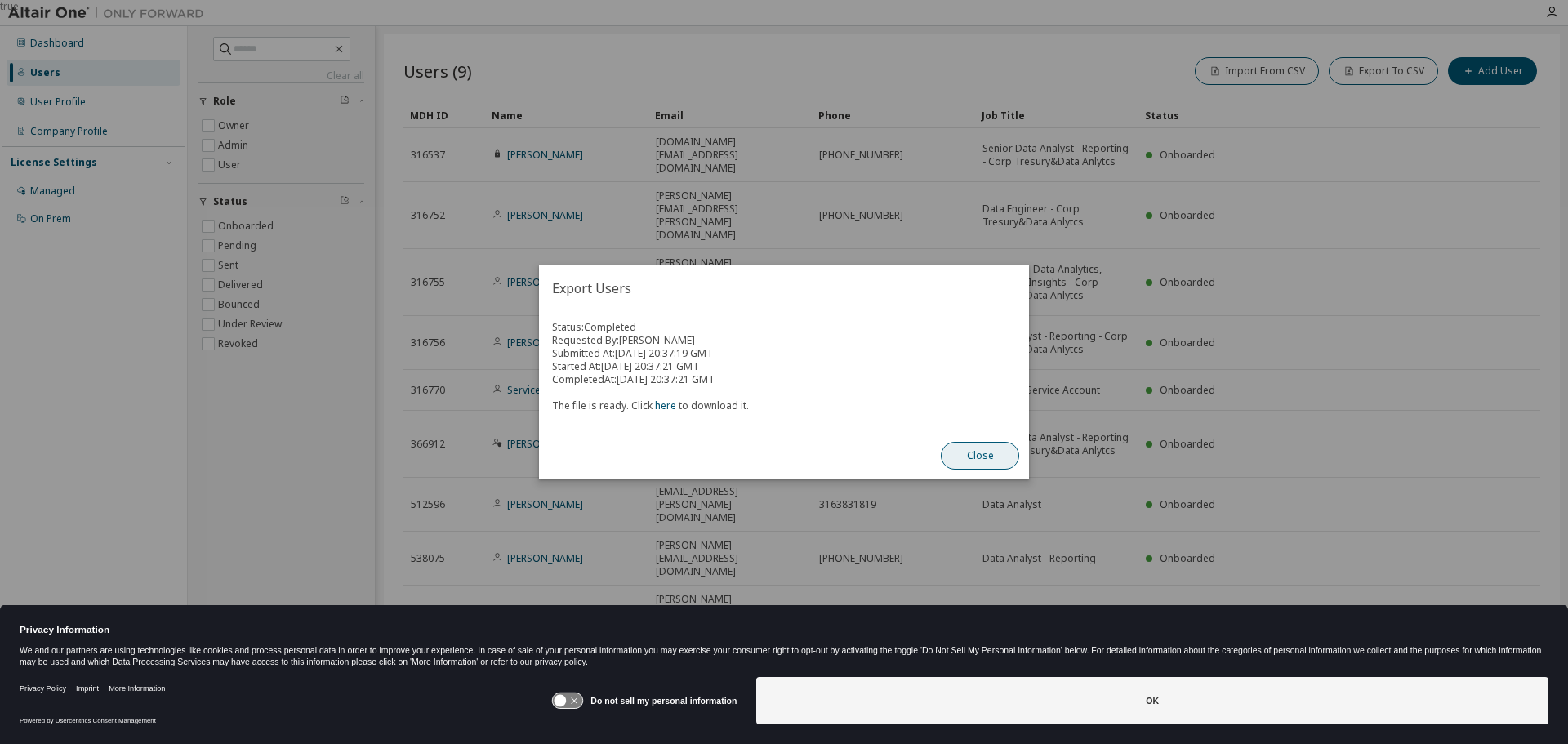
click at [994, 458] on button "Close" at bounding box center [979, 455] width 79 height 28
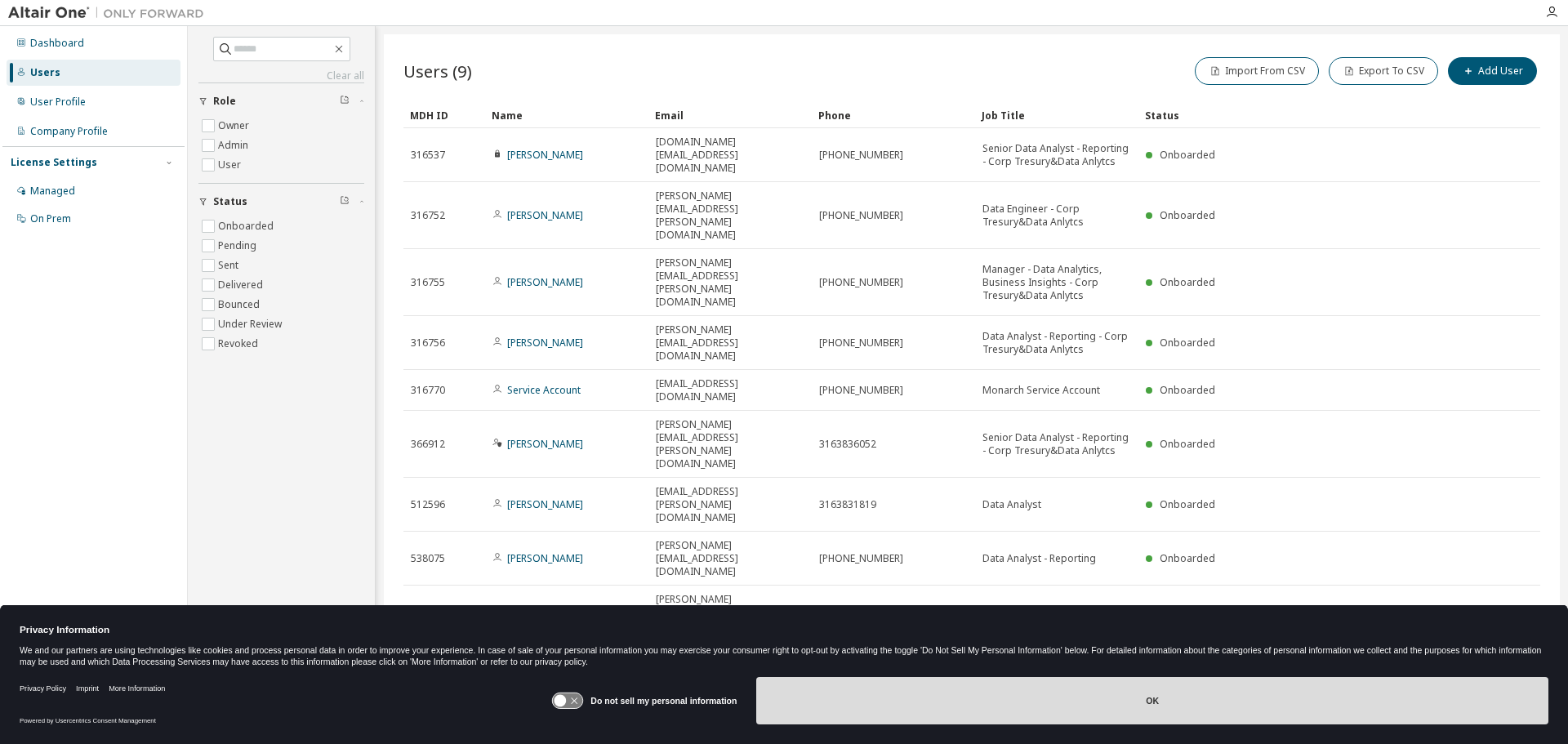
click at [1119, 694] on button "OK" at bounding box center [1152, 700] width 792 height 48
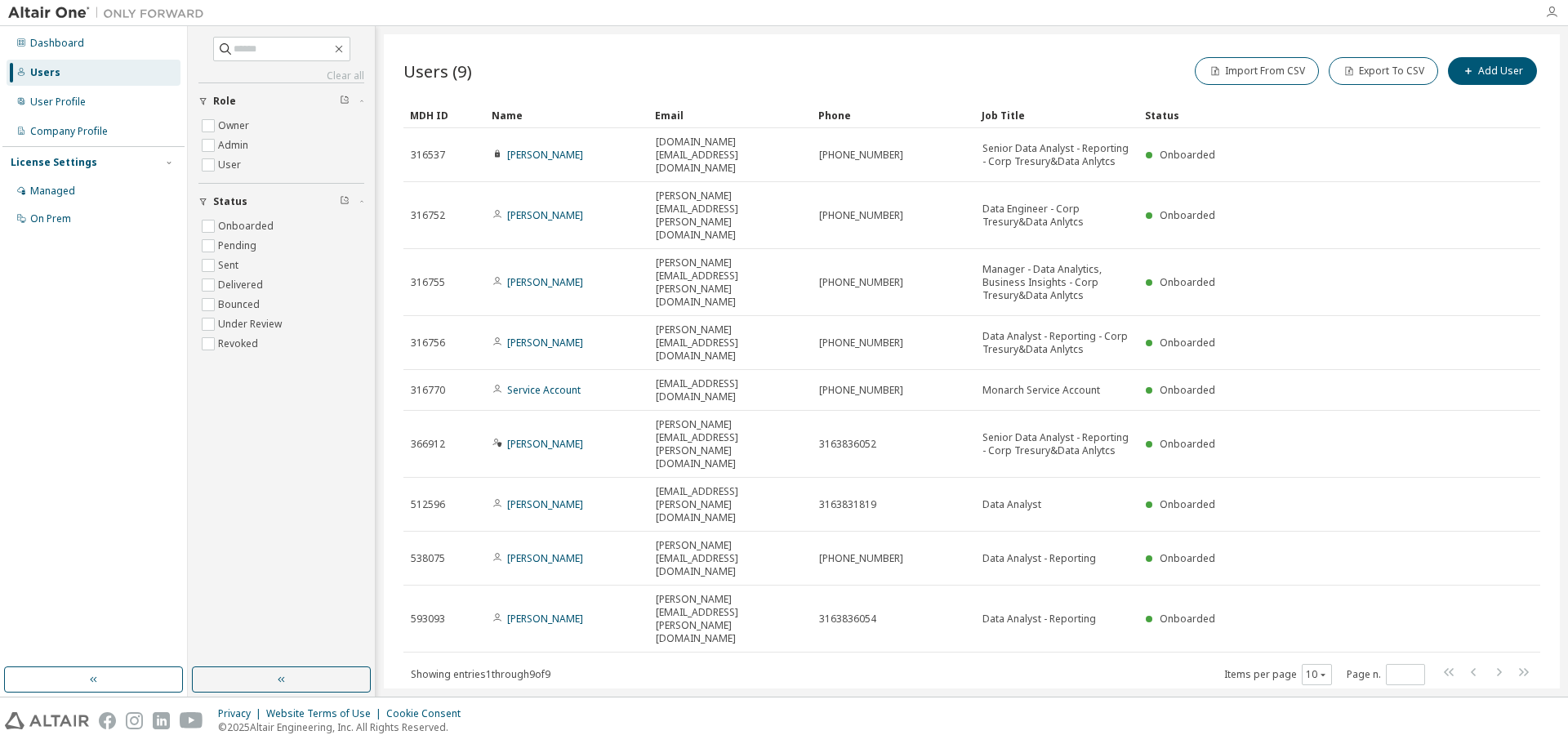
click at [1552, 10] on icon "button" at bounding box center [1552, 12] width 13 height 13
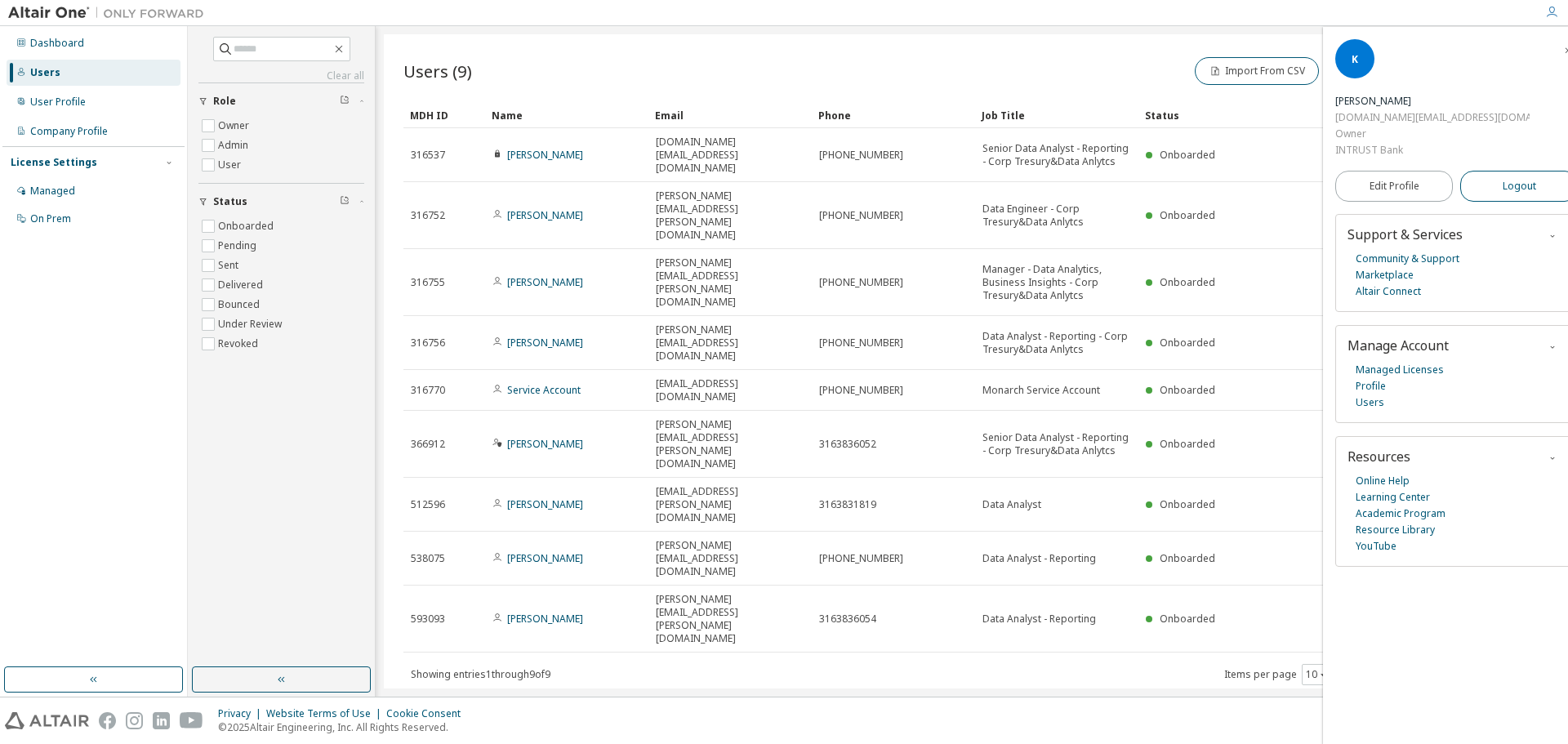
click at [1502, 178] on span "Logout" at bounding box center [1519, 186] width 34 height 16
